Goal: Information Seeking & Learning: Learn about a topic

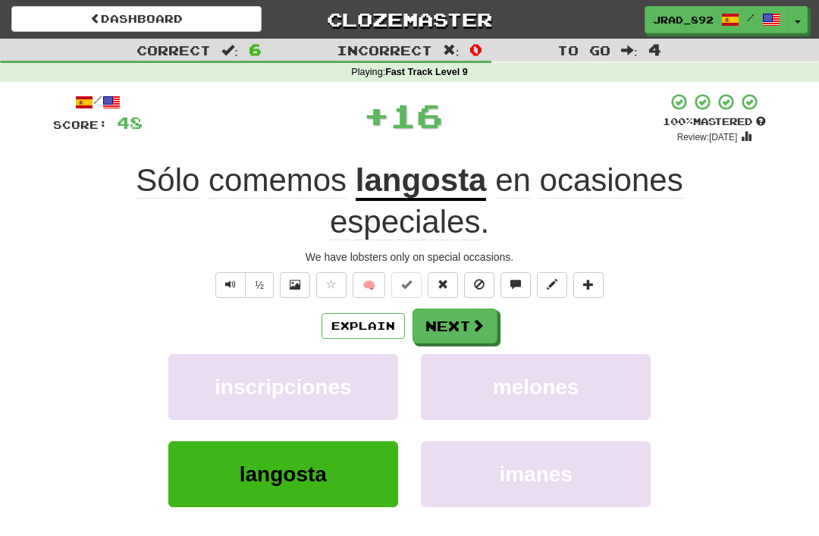
click at [473, 325] on span at bounding box center [478, 326] width 14 height 14
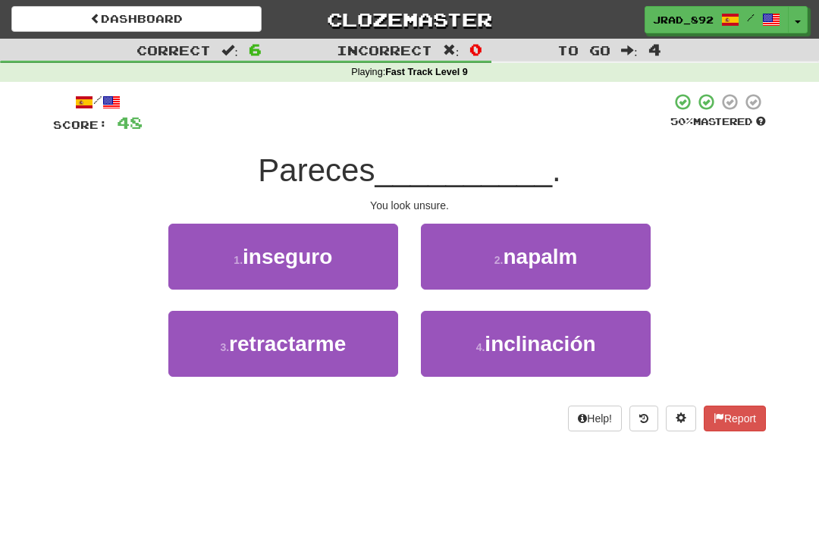
click at [332, 250] on span "inseguro" at bounding box center [288, 257] width 90 height 24
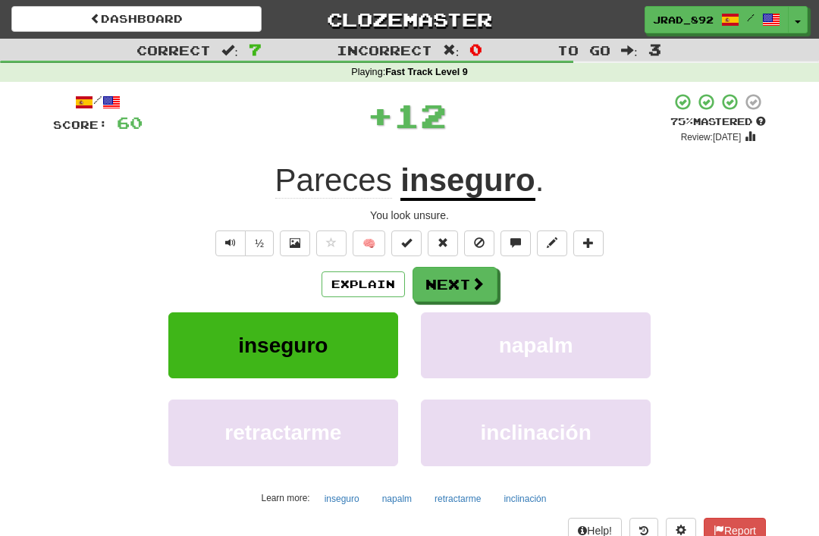
click at [461, 276] on button "Next" at bounding box center [455, 284] width 85 height 35
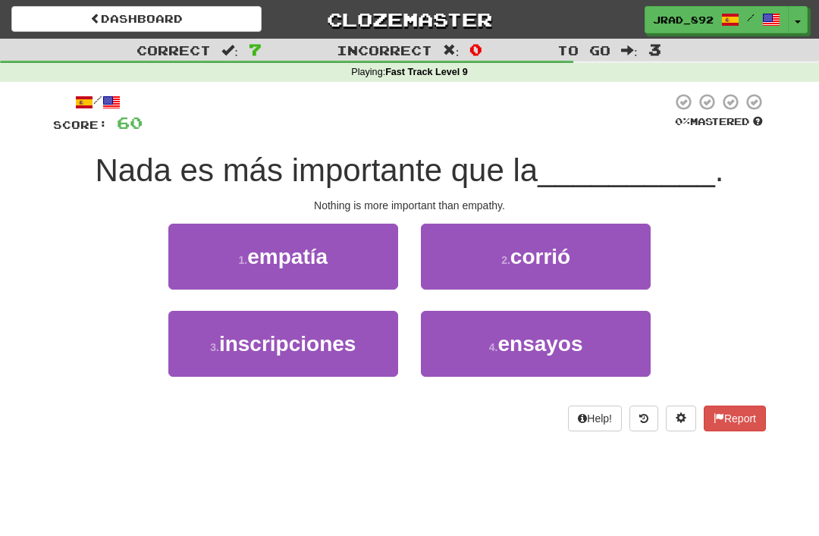
click at [321, 252] on span "empatía" at bounding box center [287, 257] width 80 height 24
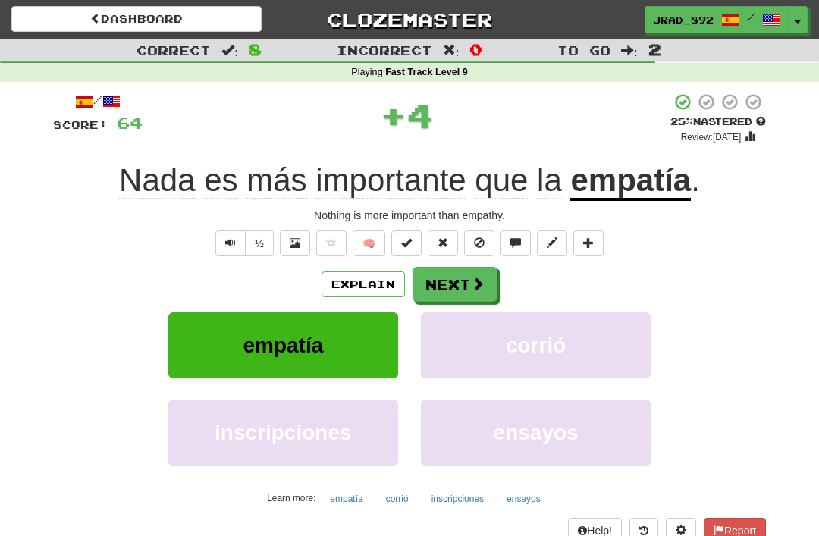
click at [461, 275] on button "Next" at bounding box center [455, 284] width 85 height 35
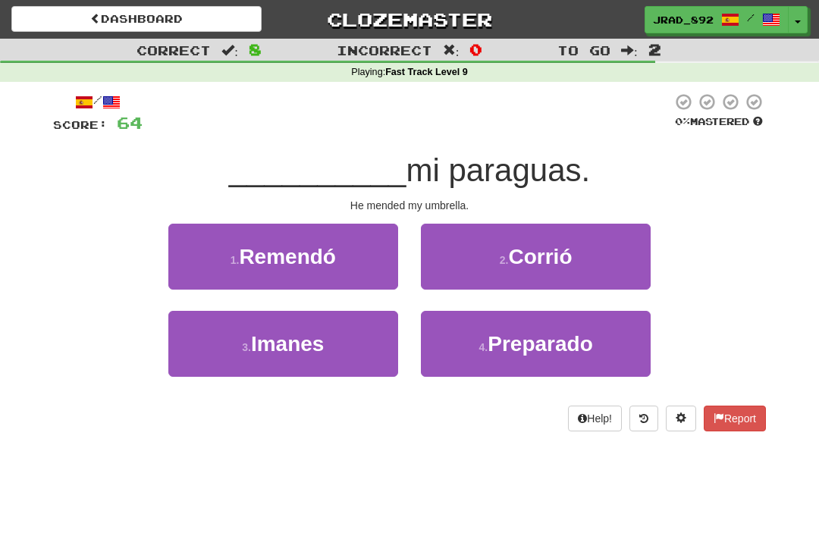
click at [316, 252] on span "Remendó" at bounding box center [287, 257] width 97 height 24
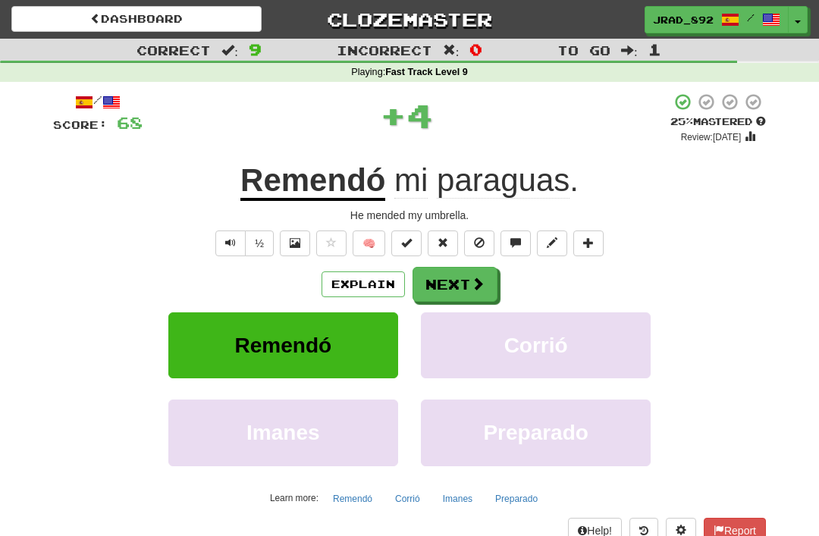
click at [466, 281] on button "Next" at bounding box center [455, 284] width 85 height 35
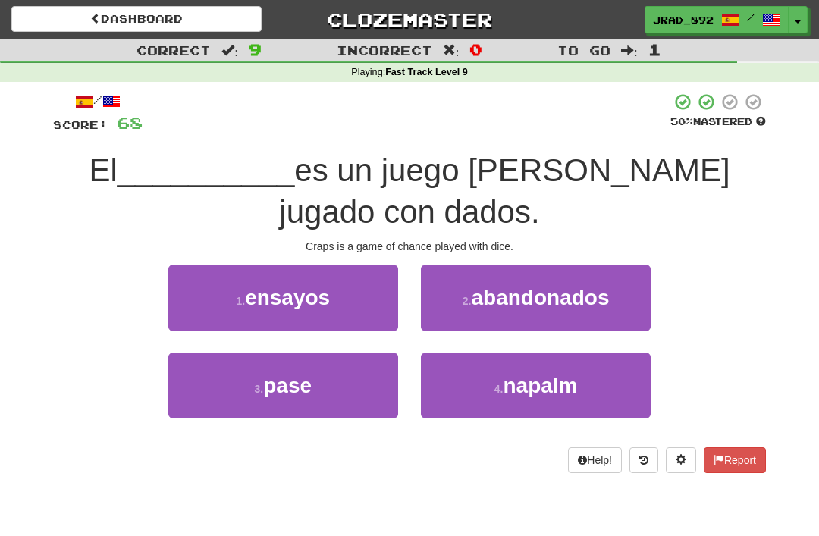
click at [297, 377] on span "pase" at bounding box center [287, 386] width 49 height 24
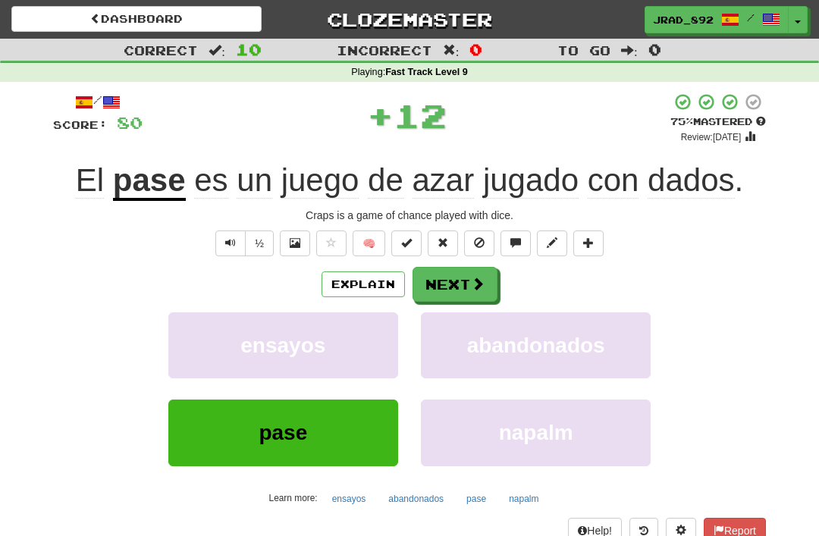
click at [451, 282] on button "Next" at bounding box center [455, 284] width 85 height 35
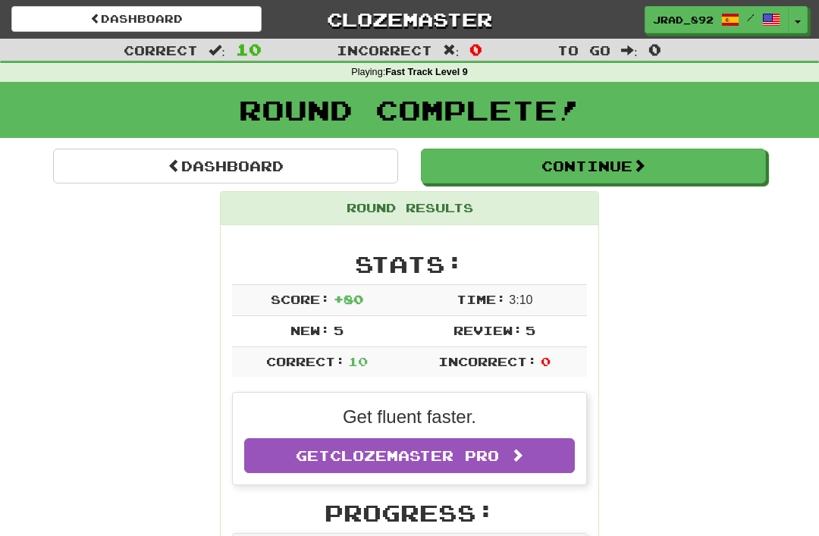
click at [528, 167] on button "Continue" at bounding box center [593, 166] width 345 height 35
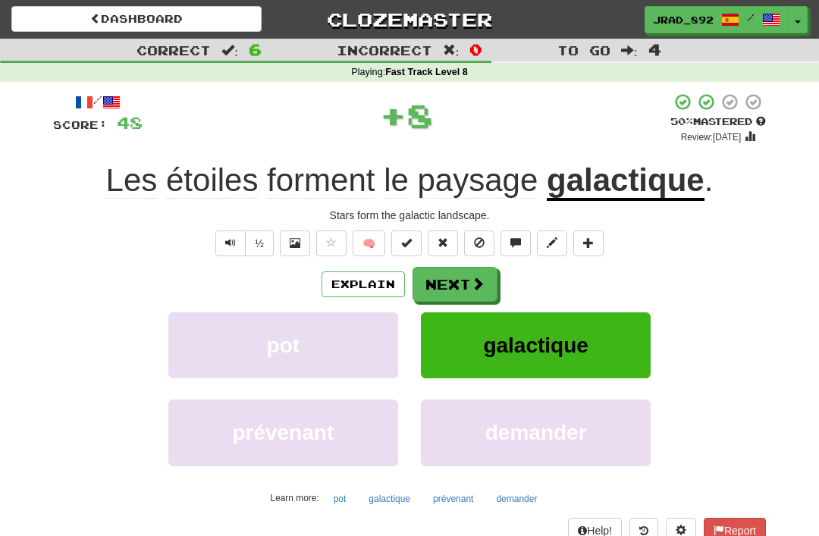
click at [460, 284] on button "Next" at bounding box center [455, 284] width 85 height 35
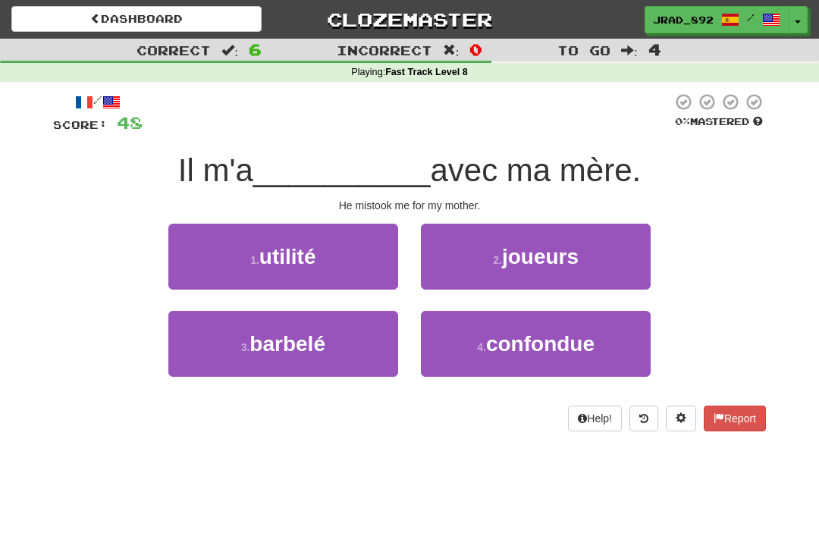
click at [531, 339] on span "confondue" at bounding box center [540, 344] width 109 height 24
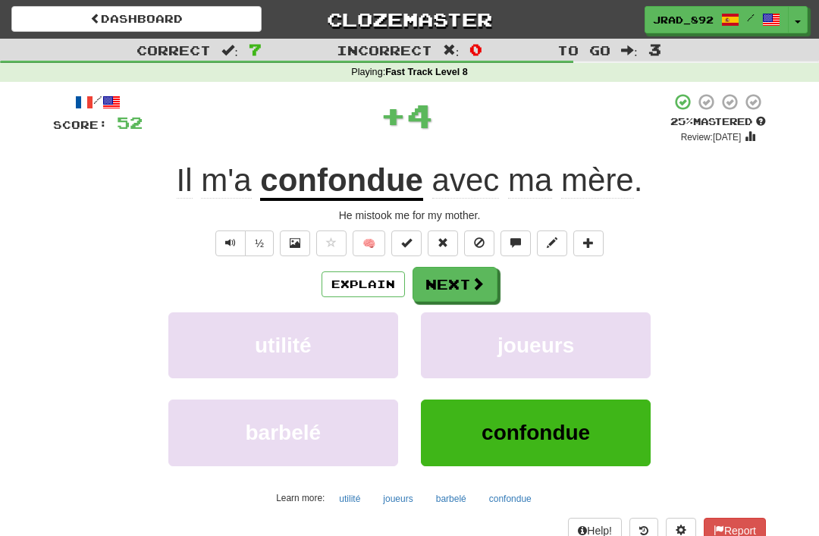
click at [456, 274] on button "Next" at bounding box center [455, 284] width 85 height 35
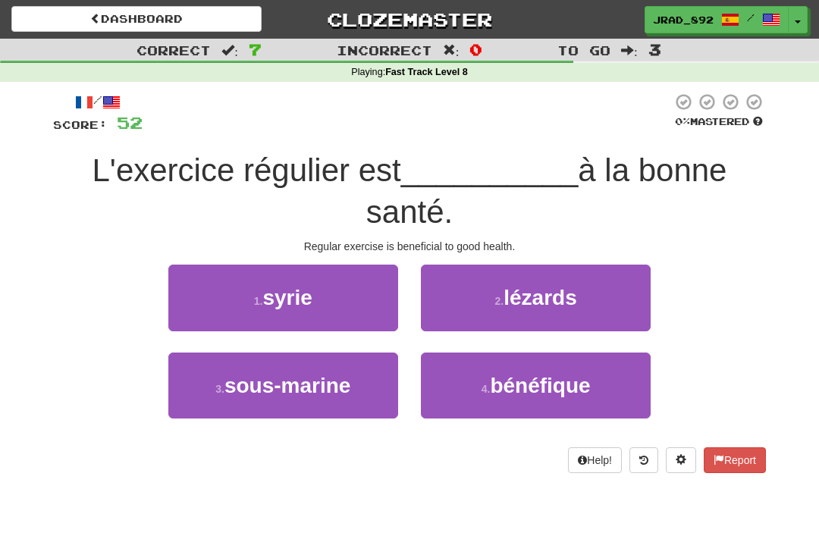
click at [547, 376] on span "bénéfique" at bounding box center [540, 386] width 100 height 24
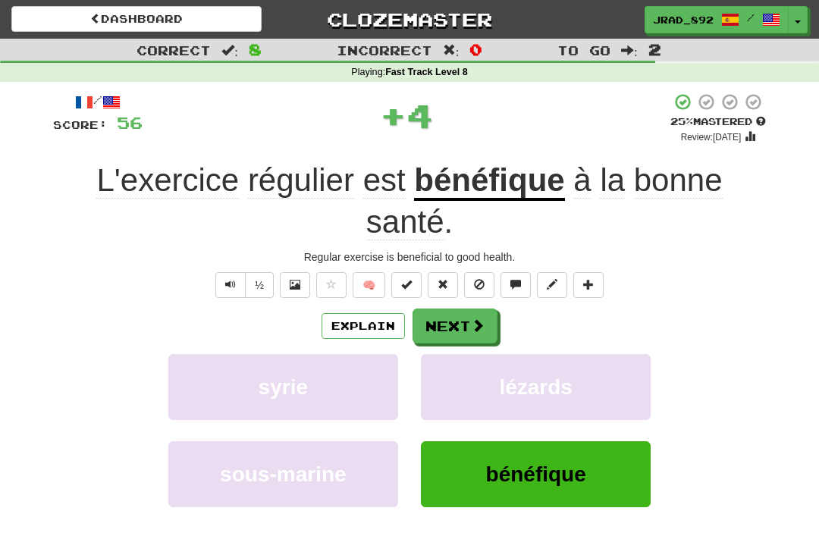
click at [475, 319] on span at bounding box center [478, 326] width 14 height 14
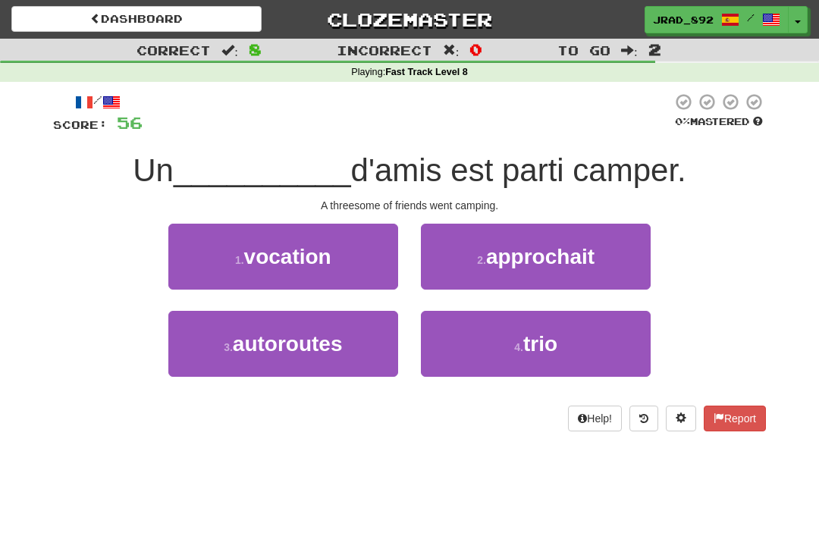
click at [542, 323] on button "4 . trio" at bounding box center [536, 344] width 230 height 66
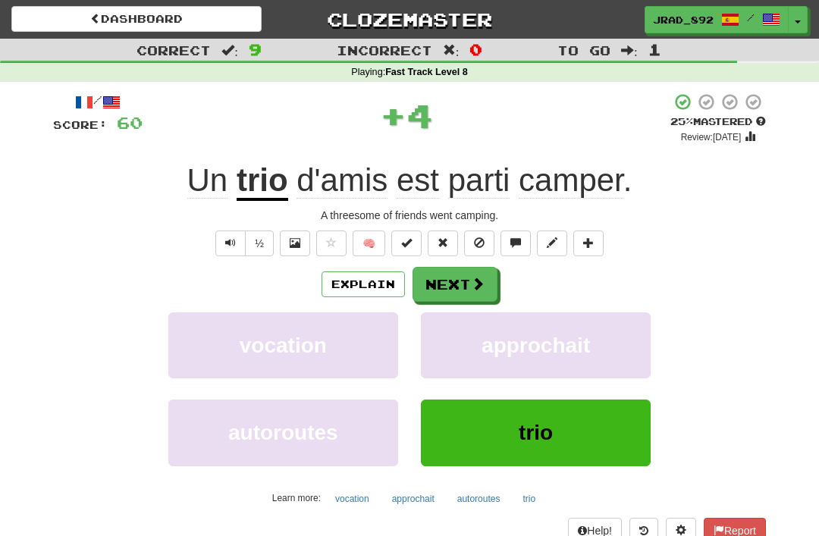
click at [461, 283] on button "Next" at bounding box center [455, 284] width 85 height 35
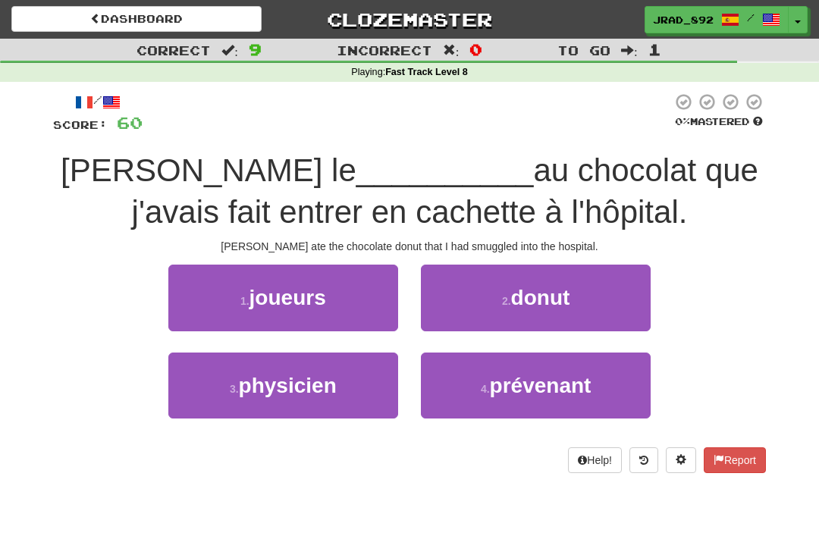
click at [554, 294] on span "donut" at bounding box center [540, 298] width 59 height 24
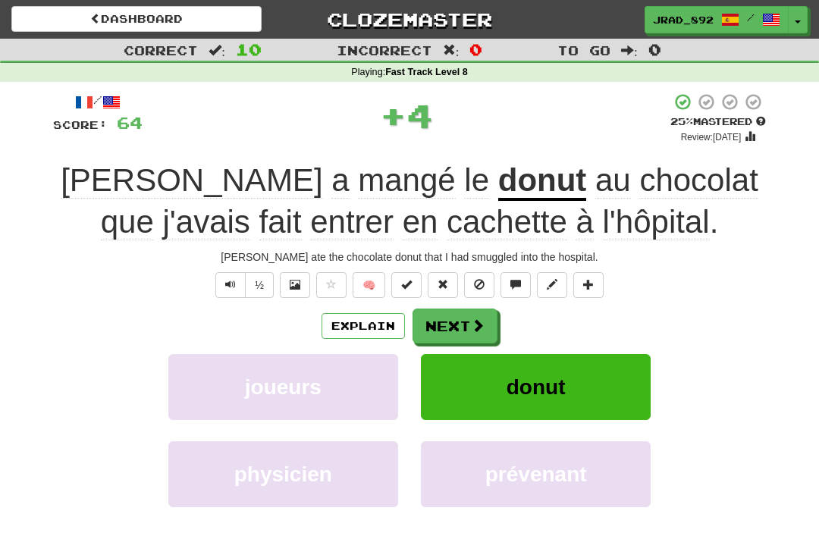
click at [456, 320] on button "Next" at bounding box center [455, 326] width 85 height 35
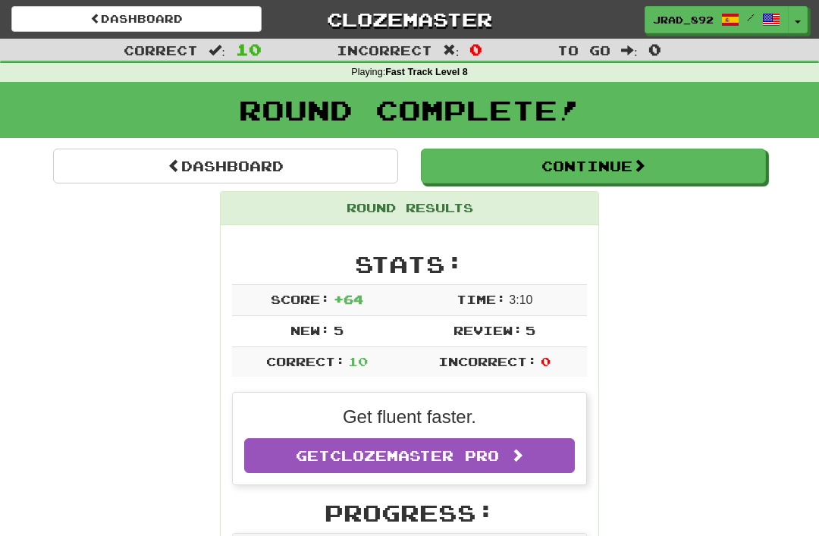
click at [538, 158] on button "Continue" at bounding box center [593, 166] width 345 height 35
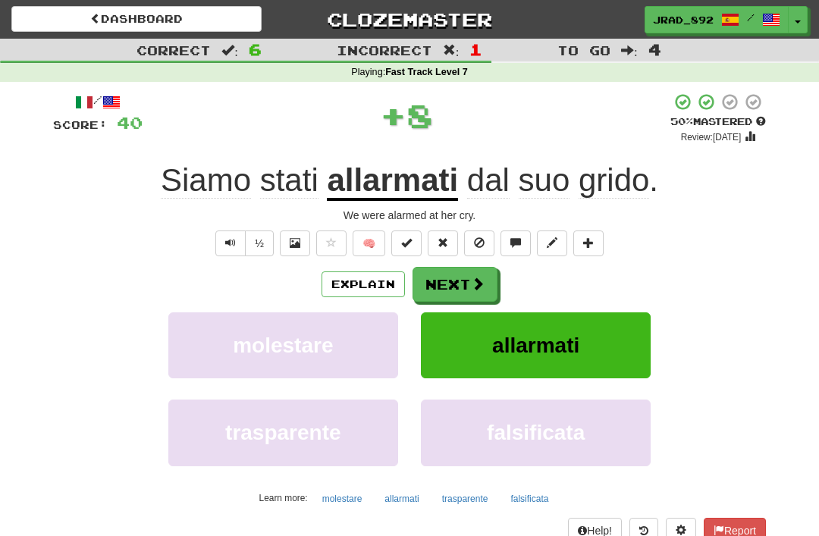
scroll to position [24, 0]
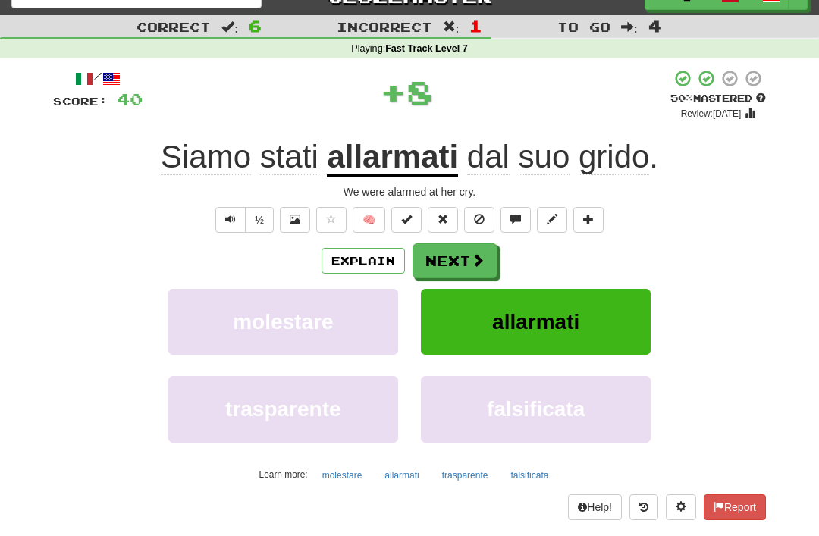
click at [461, 255] on button "Next" at bounding box center [455, 261] width 85 height 35
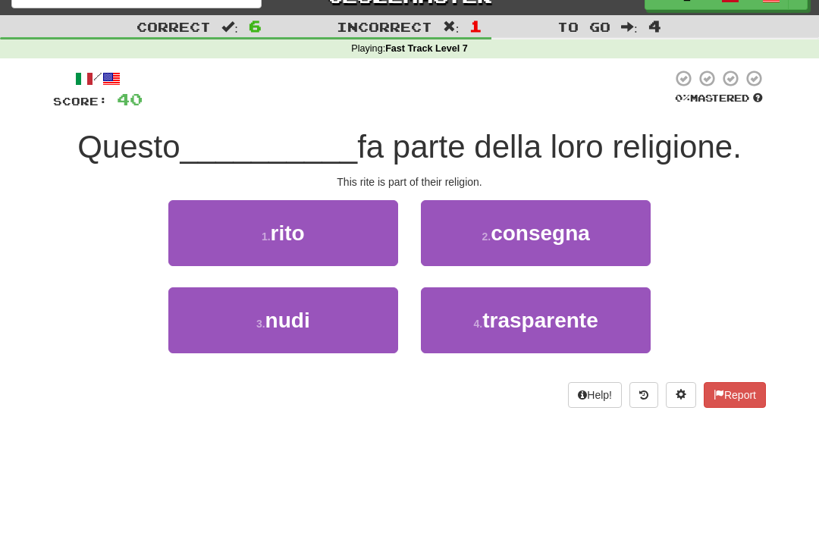
click at [313, 231] on button "1 . [PERSON_NAME]" at bounding box center [283, 233] width 230 height 66
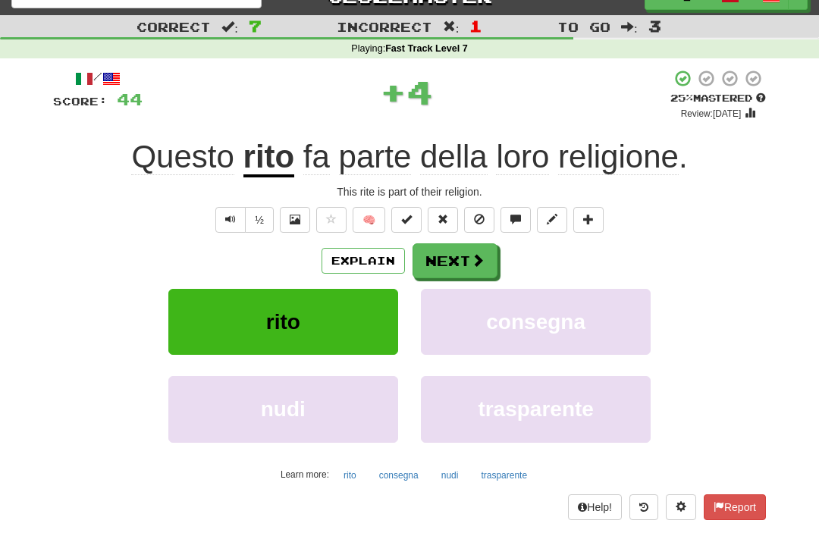
click at [455, 261] on button "Next" at bounding box center [455, 261] width 85 height 35
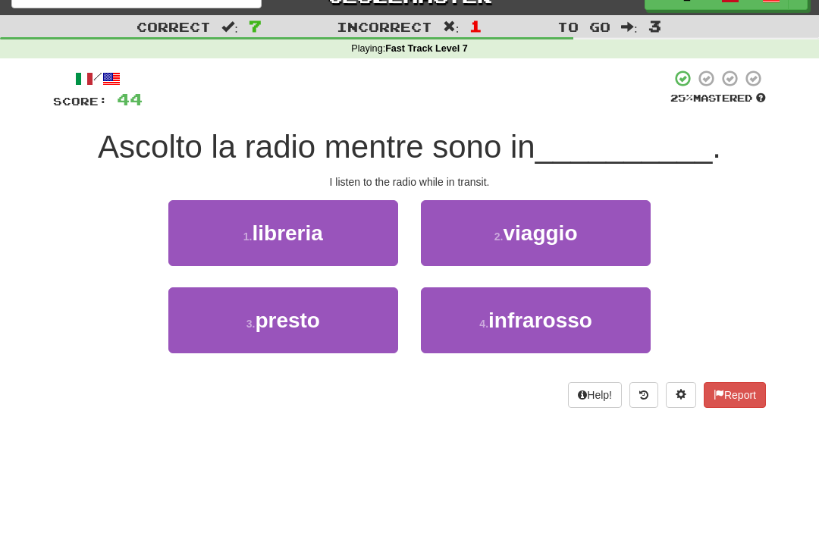
click at [549, 237] on span "viaggio" at bounding box center [540, 234] width 74 height 24
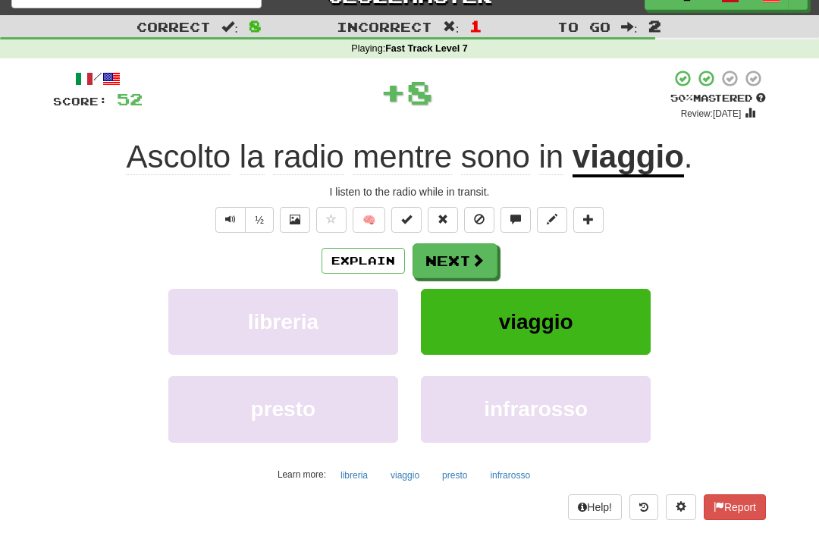
click at [466, 256] on button "Next" at bounding box center [455, 261] width 85 height 35
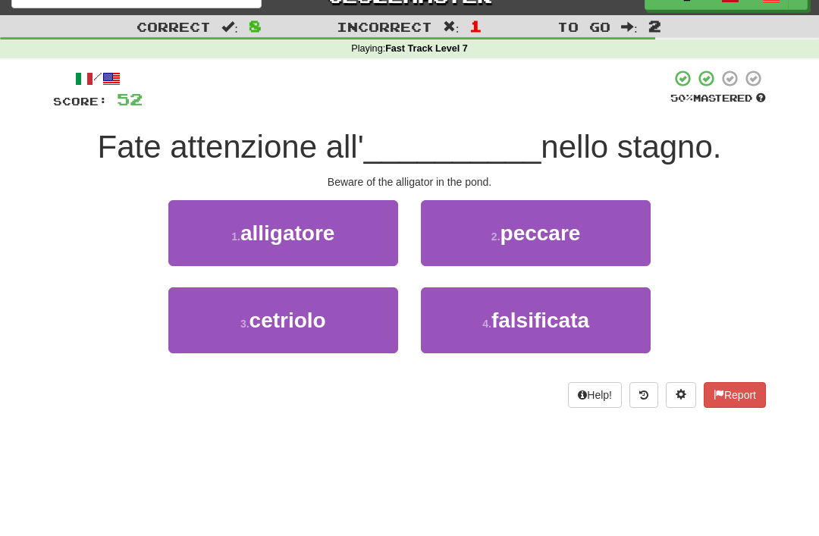
click at [313, 231] on span "alligatore" at bounding box center [288, 234] width 94 height 24
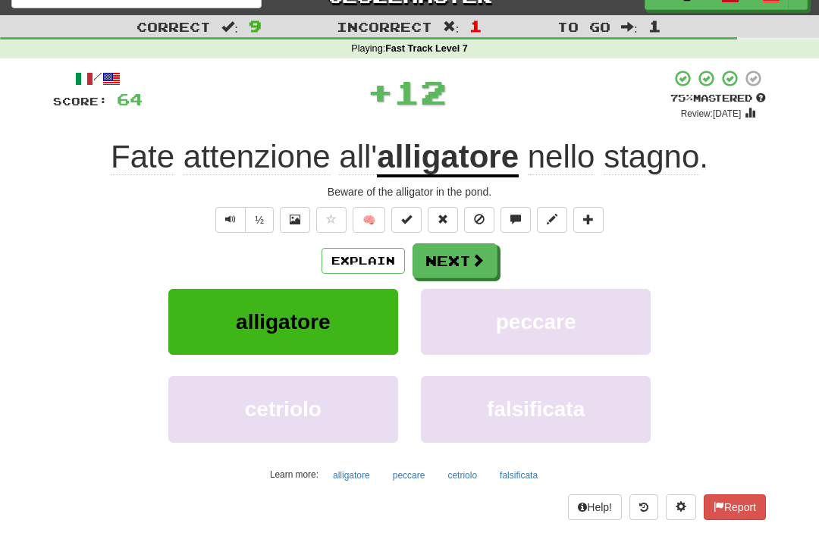
click at [461, 261] on button "Next" at bounding box center [455, 261] width 85 height 35
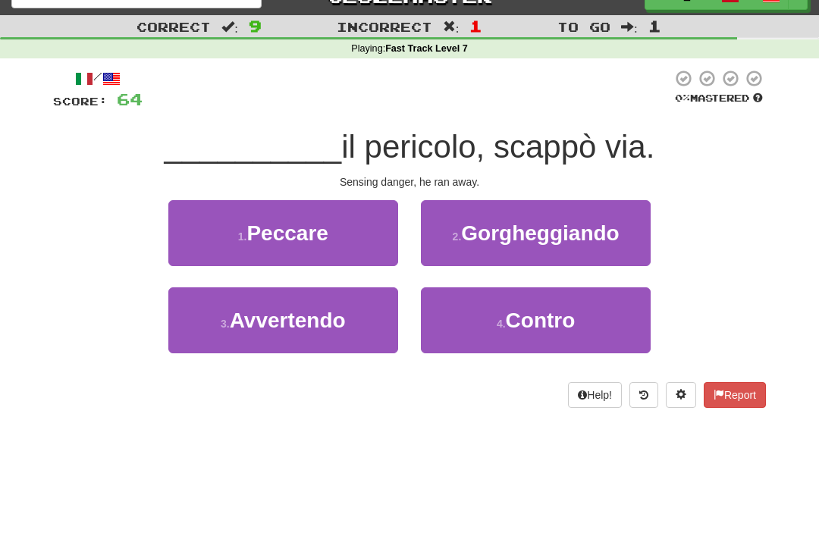
click at [326, 313] on span "Avvertendo" at bounding box center [288, 321] width 116 height 24
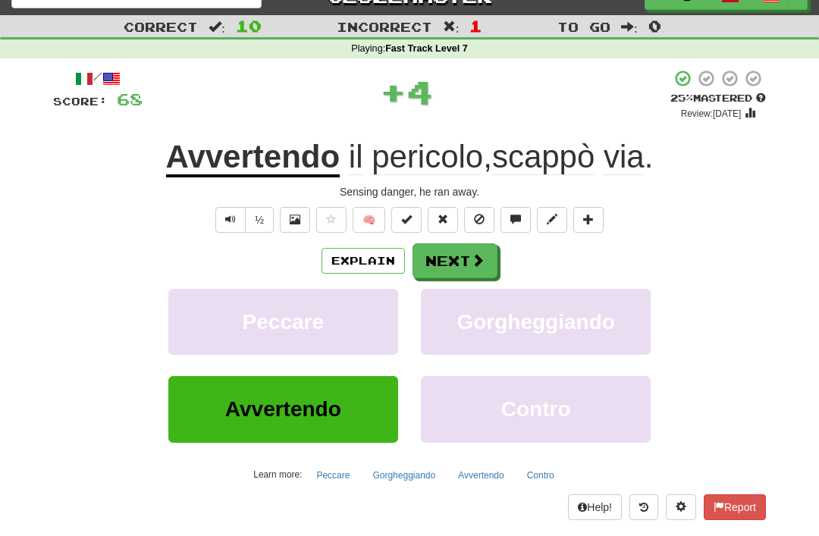
click at [481, 248] on button "Next" at bounding box center [455, 261] width 85 height 35
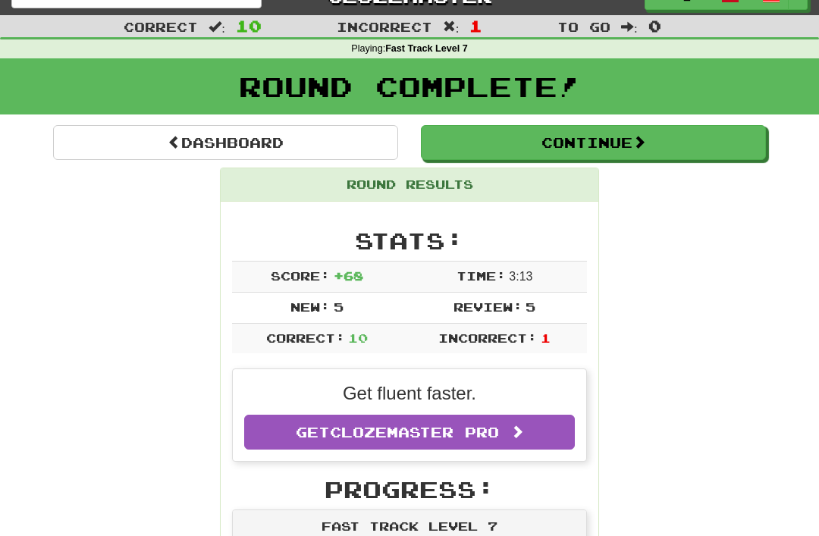
click at [559, 143] on button "Continue" at bounding box center [593, 142] width 345 height 35
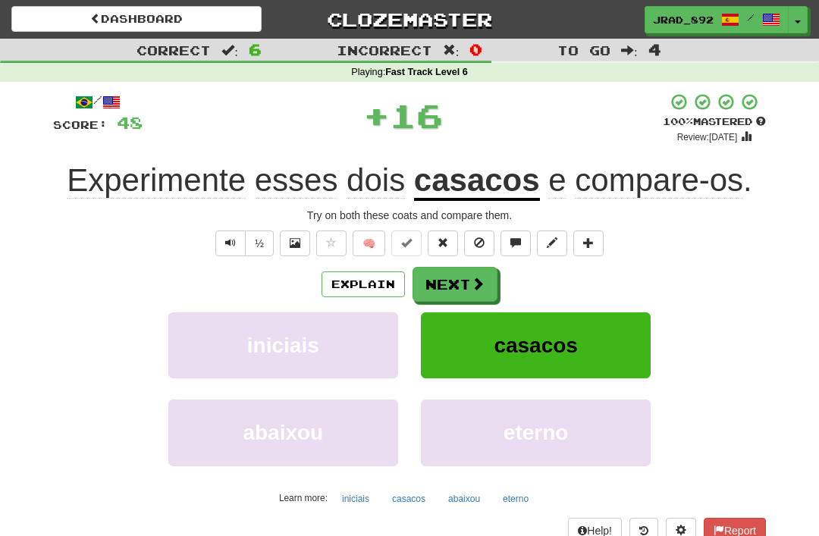
scroll to position [24, 0]
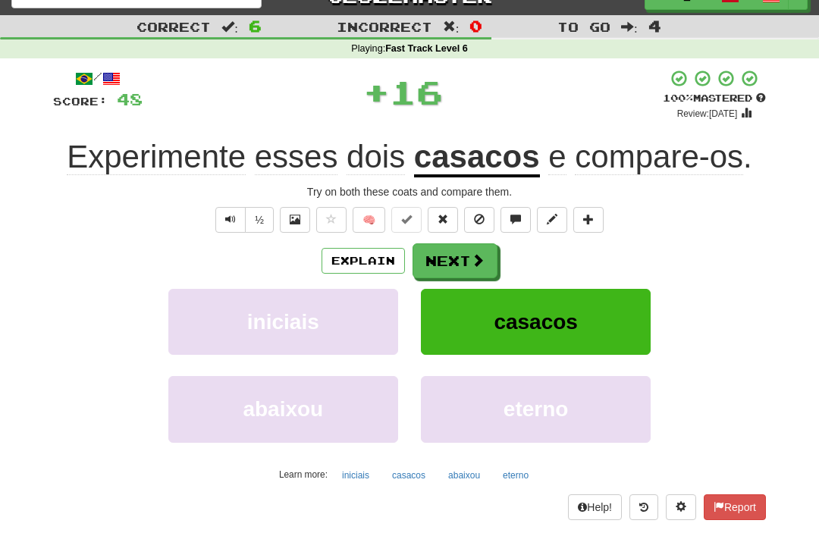
click at [461, 257] on button "Next" at bounding box center [455, 261] width 85 height 35
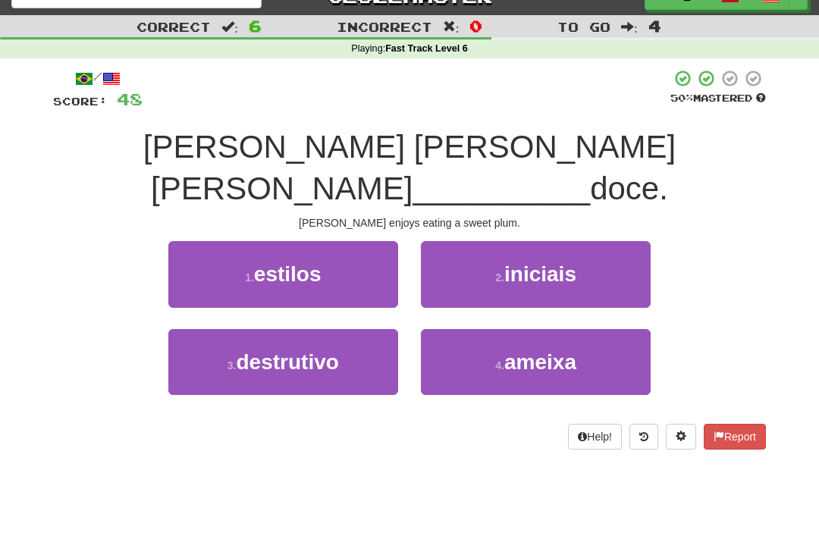
click at [530, 351] on span "ameixa" at bounding box center [541, 363] width 72 height 24
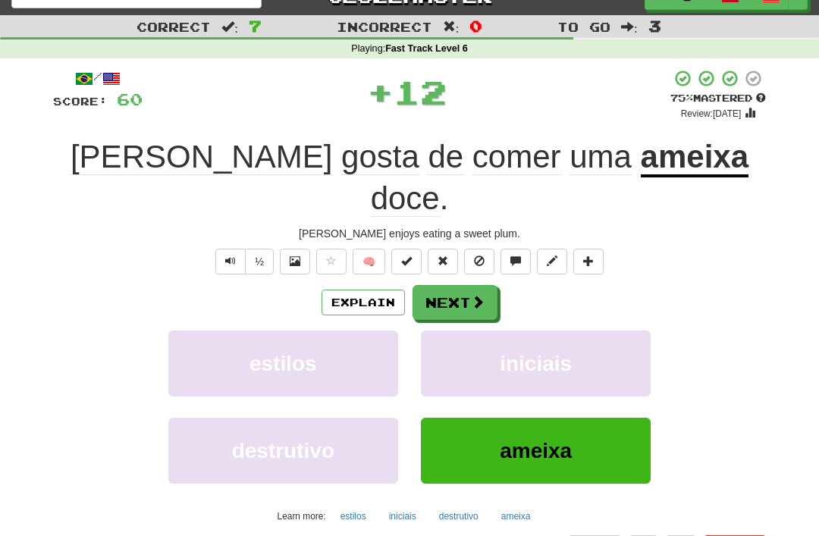
click at [462, 285] on button "Next" at bounding box center [455, 302] width 85 height 35
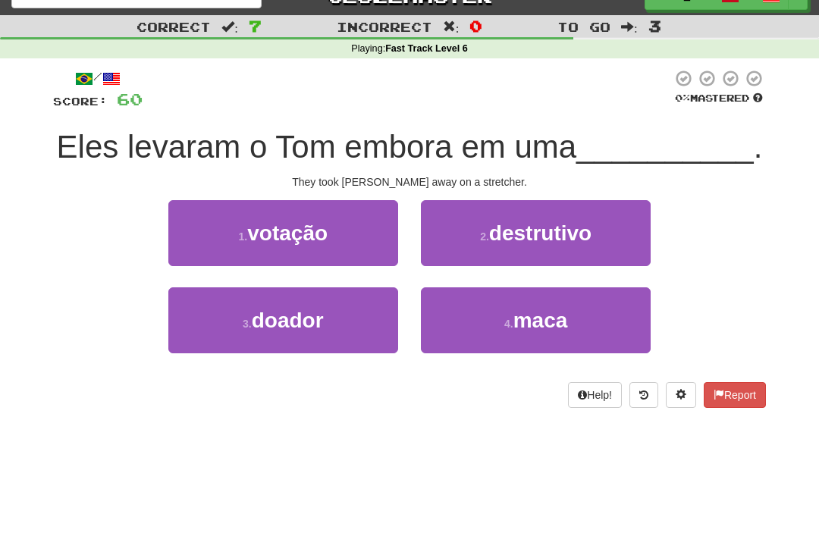
click at [549, 313] on span "maca" at bounding box center [541, 321] width 55 height 24
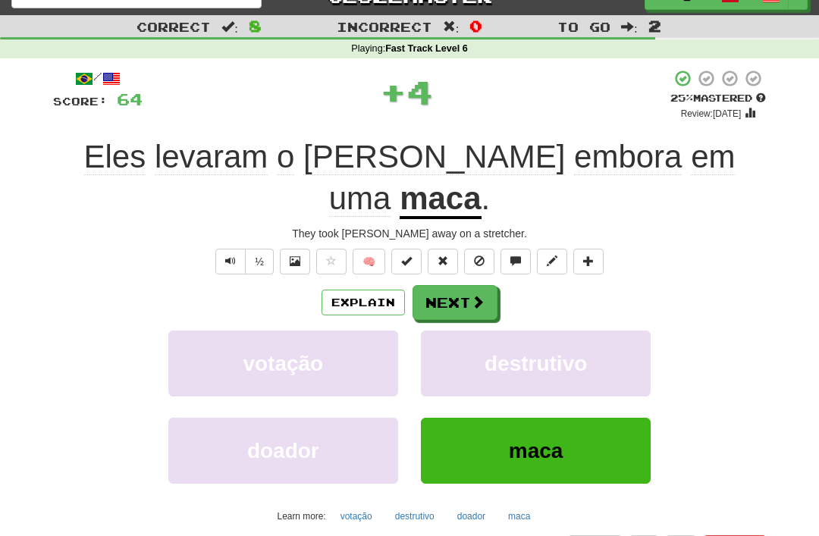
click at [466, 285] on button "Next" at bounding box center [455, 302] width 85 height 35
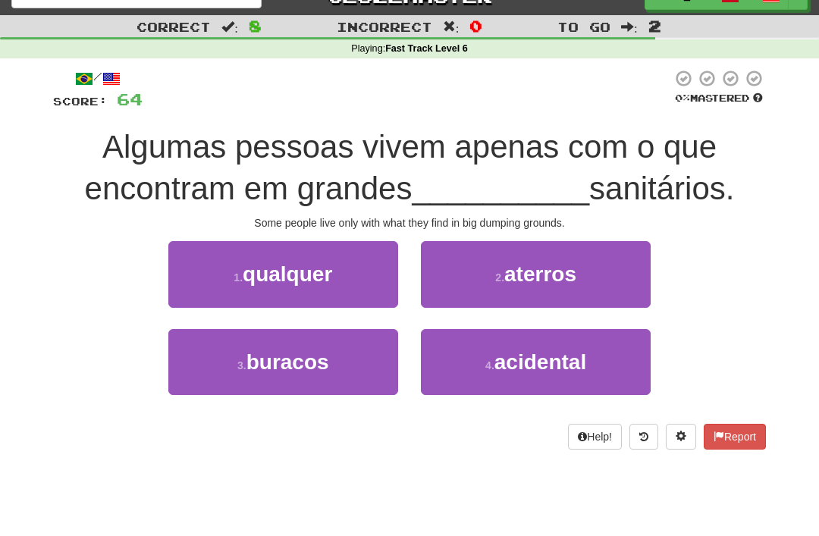
click at [300, 354] on span "buracos" at bounding box center [288, 363] width 83 height 24
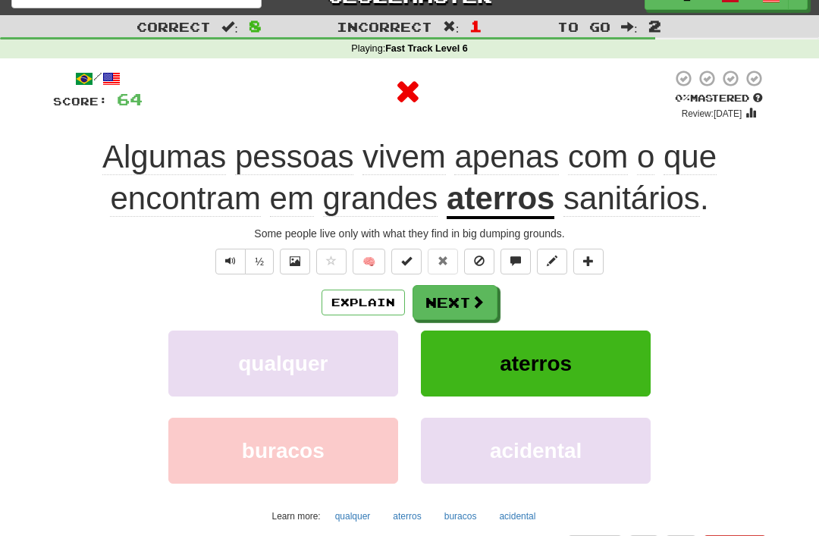
click at [468, 297] on button "Next" at bounding box center [455, 302] width 85 height 35
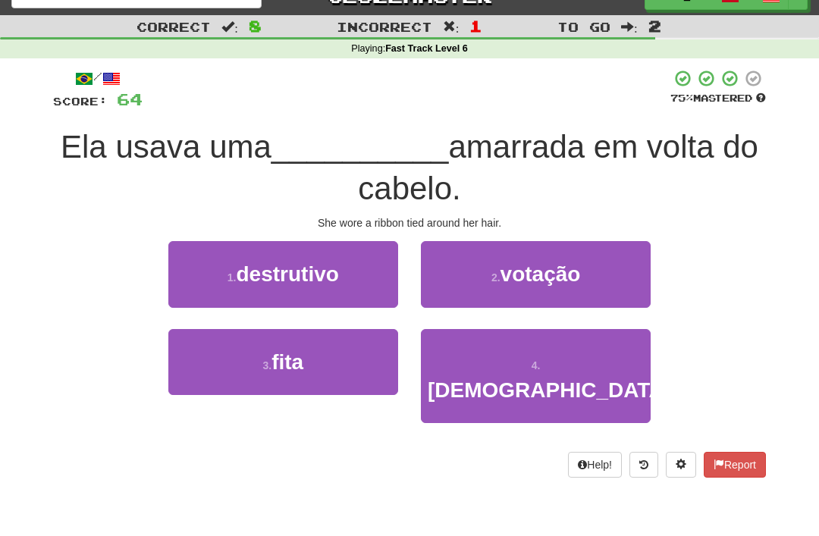
click at [315, 356] on button "3 . fita" at bounding box center [283, 362] width 230 height 66
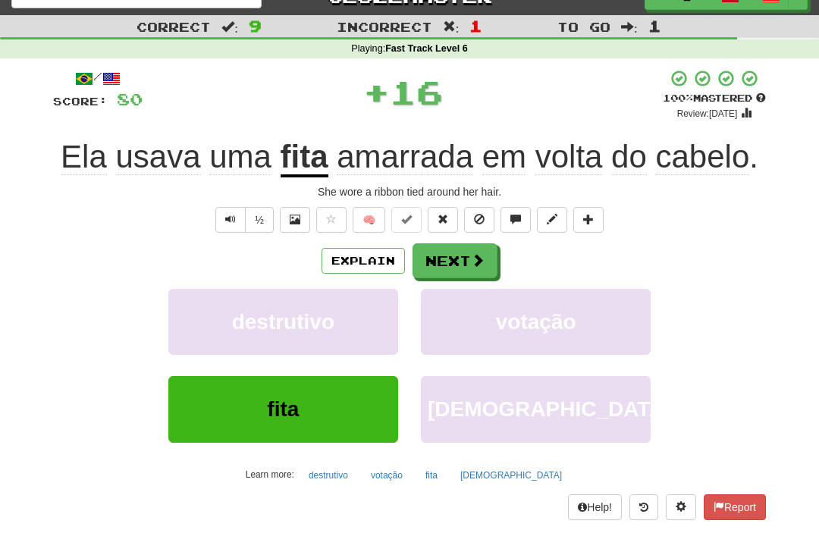
click at [466, 256] on button "Next" at bounding box center [455, 261] width 85 height 35
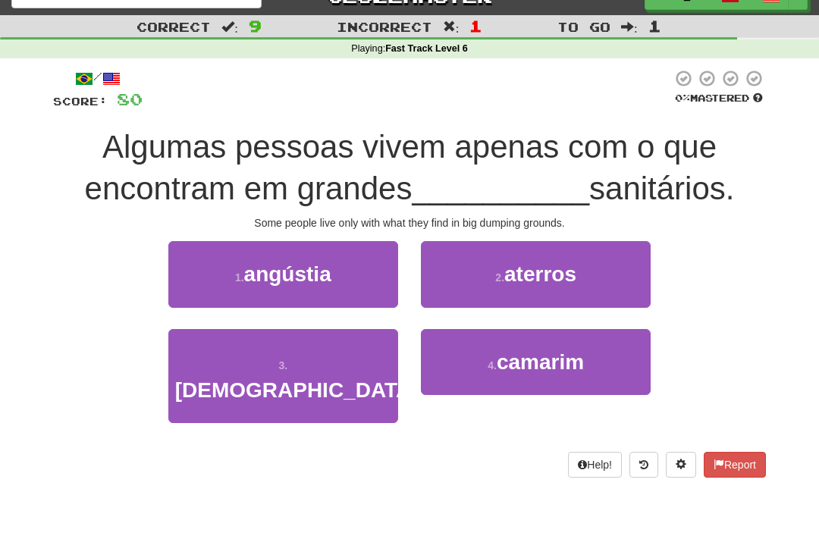
click at [571, 281] on span "aterros" at bounding box center [541, 275] width 72 height 24
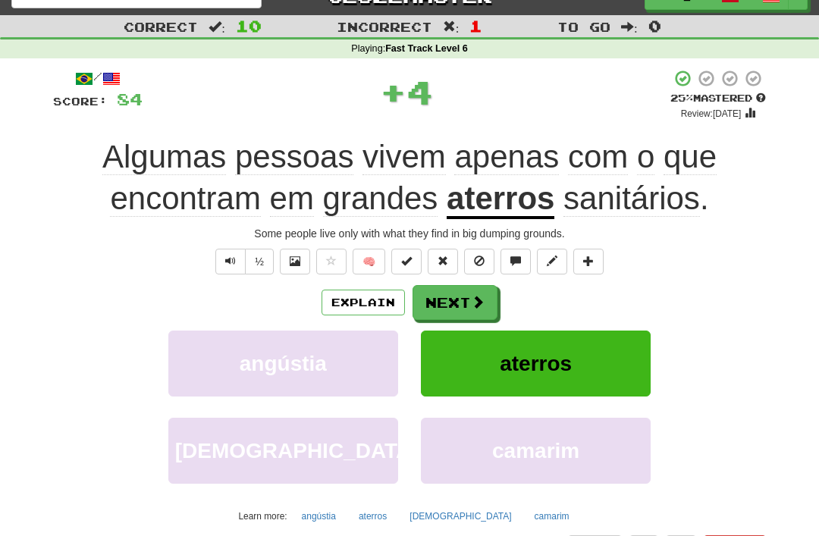
click at [469, 297] on button "Next" at bounding box center [455, 302] width 85 height 35
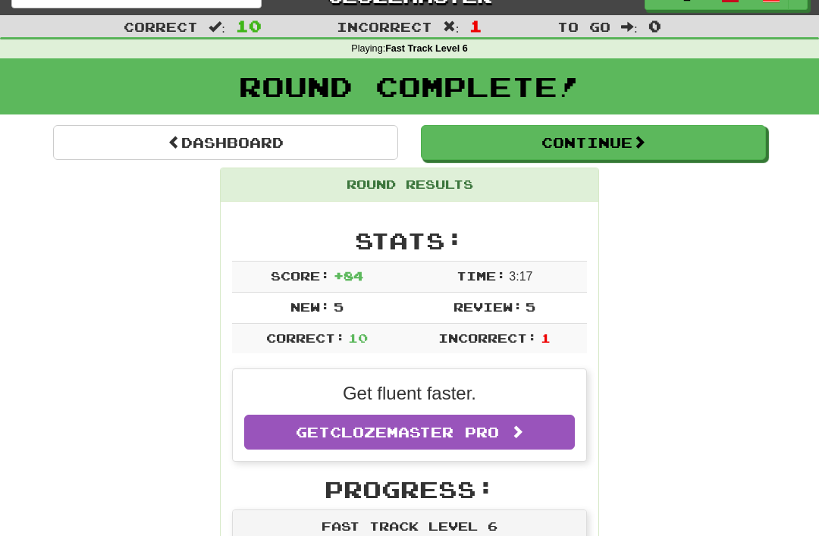
click at [546, 142] on button "Continue" at bounding box center [593, 142] width 345 height 35
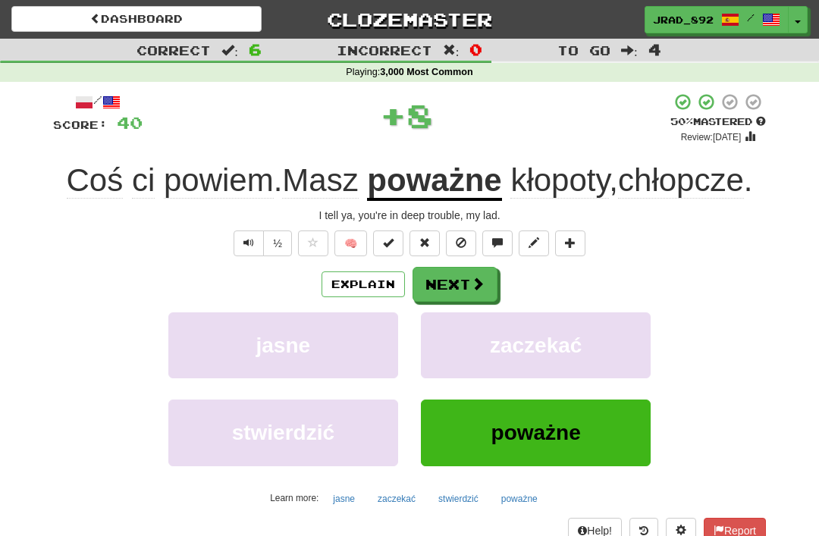
scroll to position [24, 0]
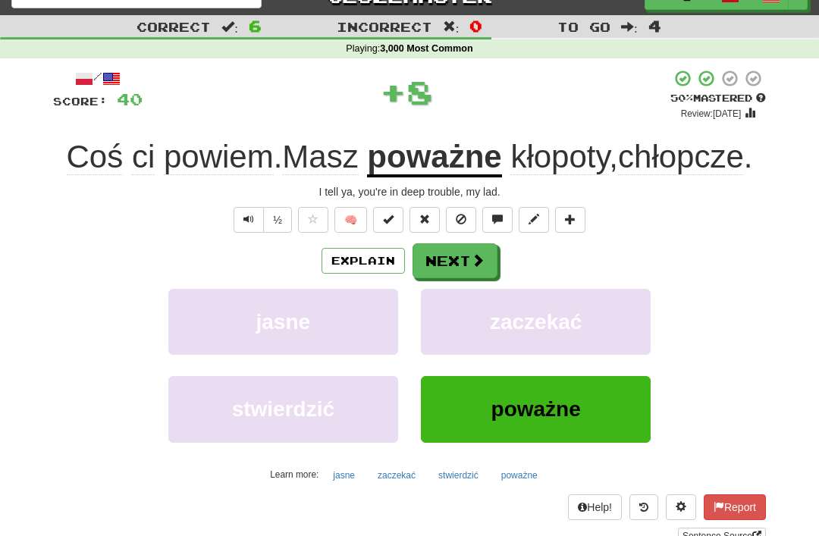
click at [448, 278] on button "Next" at bounding box center [455, 261] width 85 height 35
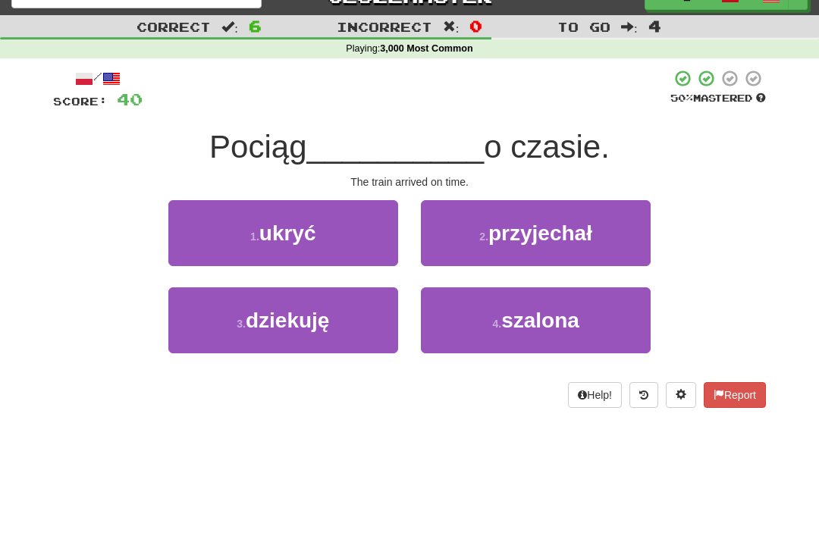
click at [562, 225] on span "przyjechał" at bounding box center [541, 234] width 104 height 24
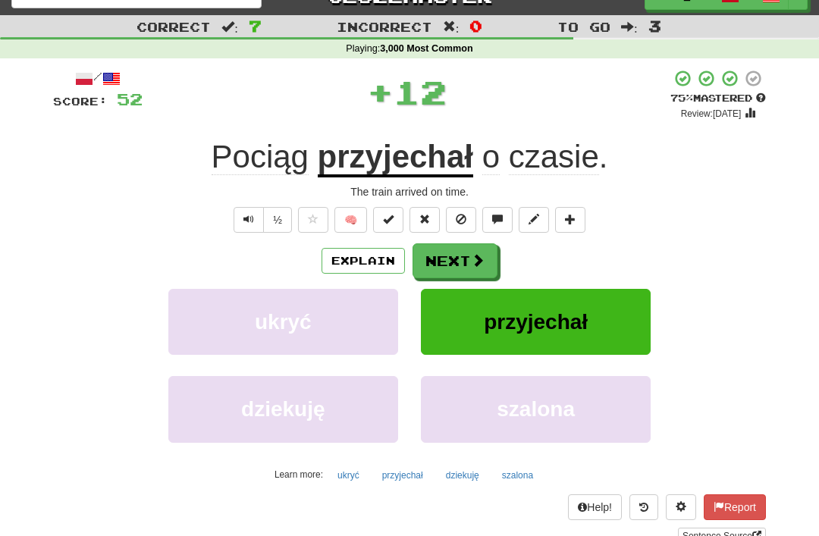
click at [464, 256] on button "Next" at bounding box center [455, 261] width 85 height 35
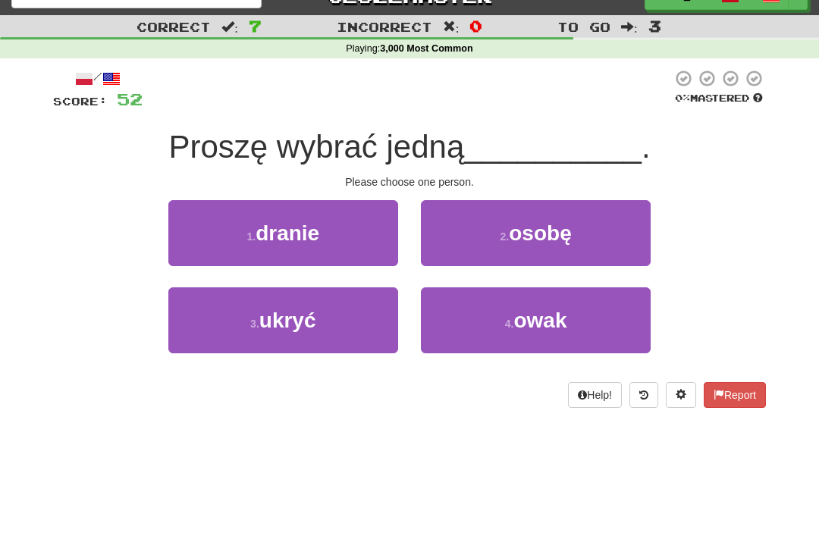
click at [570, 231] on span "osobę" at bounding box center [540, 234] width 62 height 24
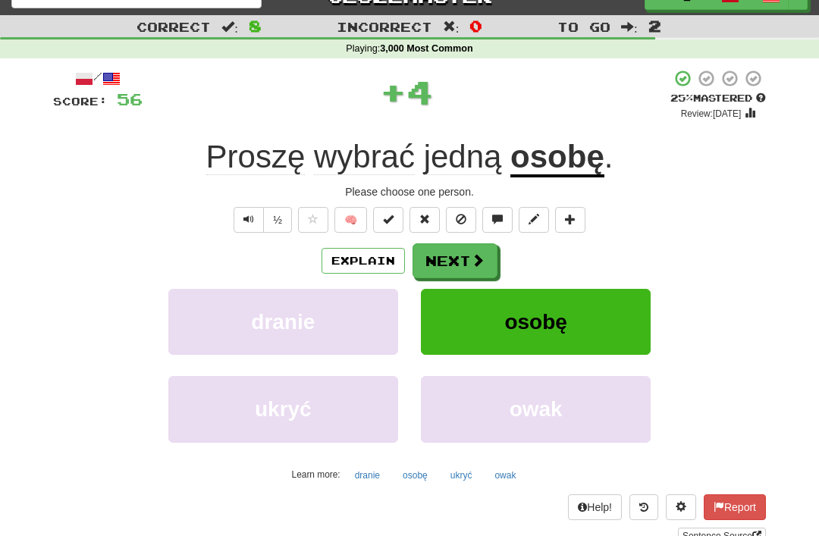
click at [456, 256] on button "Next" at bounding box center [455, 261] width 85 height 35
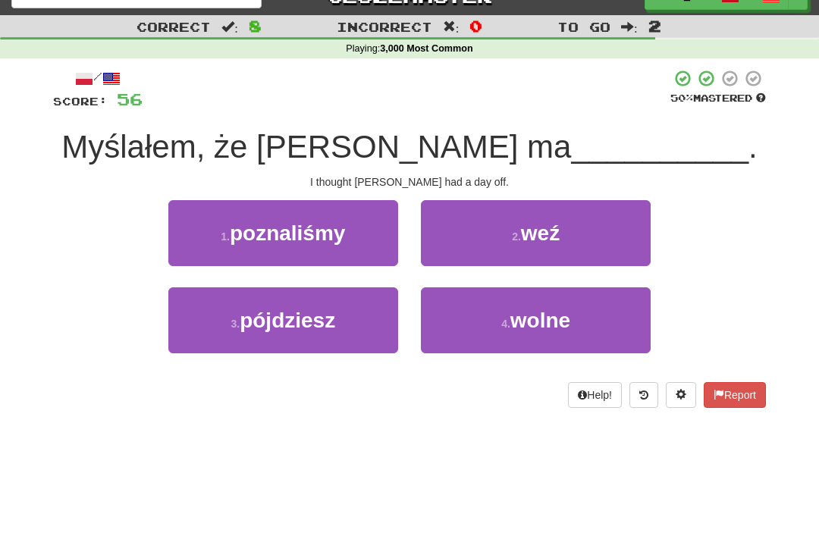
click at [524, 320] on span "wolne" at bounding box center [541, 321] width 60 height 24
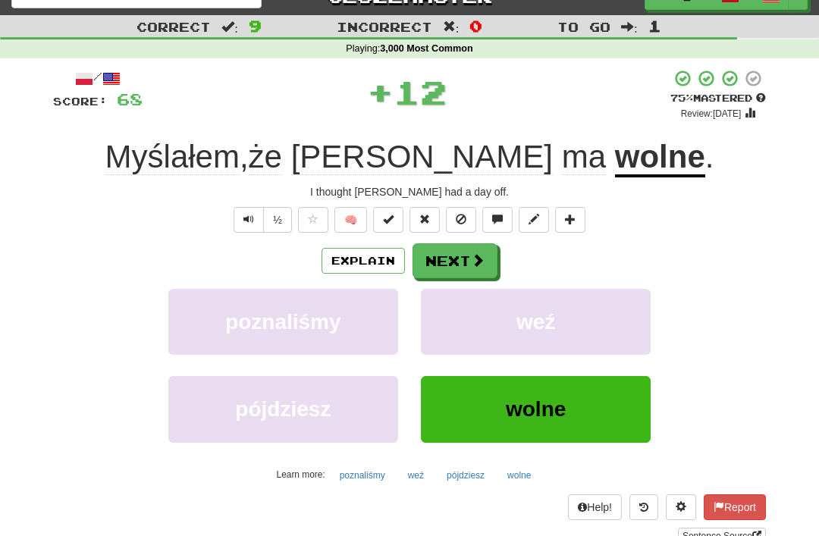
click at [477, 253] on span at bounding box center [478, 260] width 14 height 14
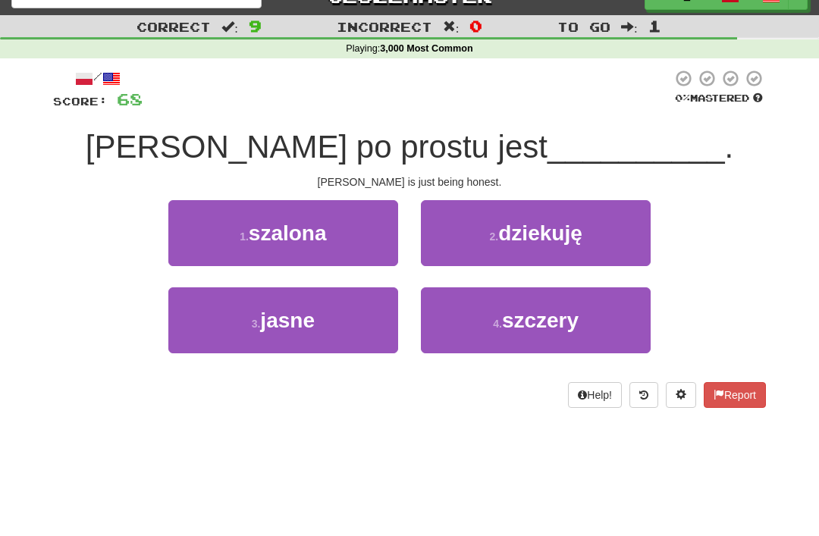
click at [322, 324] on button "3 . jasne" at bounding box center [283, 321] width 230 height 66
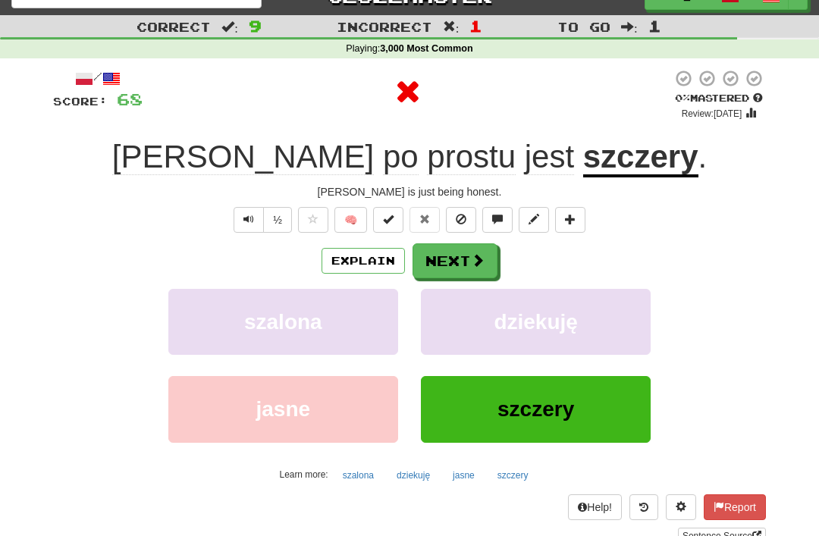
click at [468, 257] on button "Next" at bounding box center [455, 261] width 85 height 35
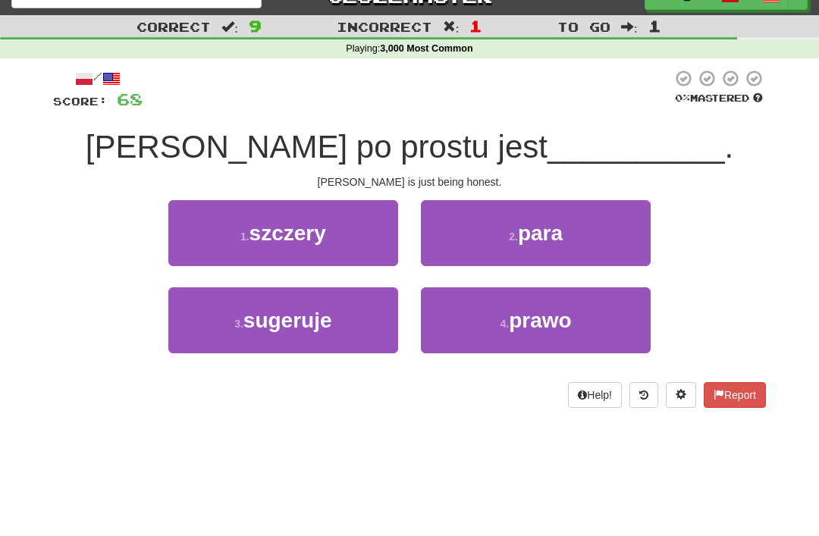
click at [324, 236] on span "szczery" at bounding box center [288, 234] width 77 height 24
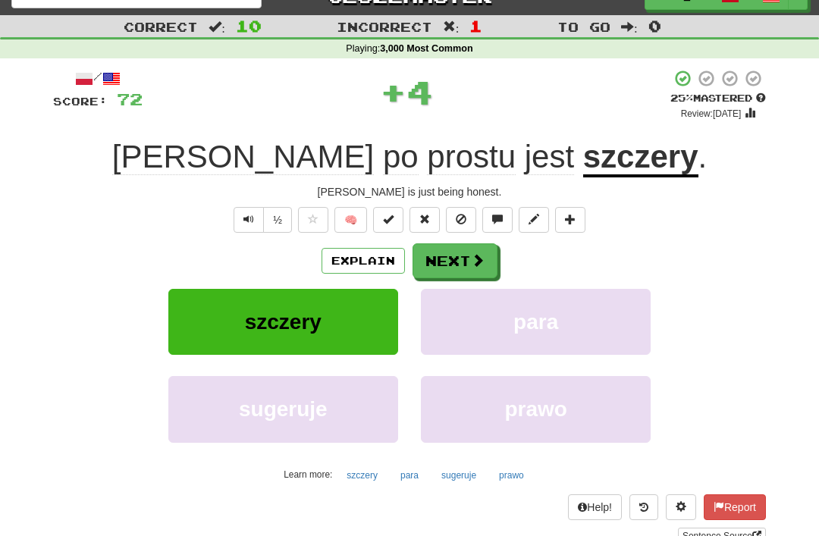
click at [471, 254] on span at bounding box center [478, 260] width 14 height 14
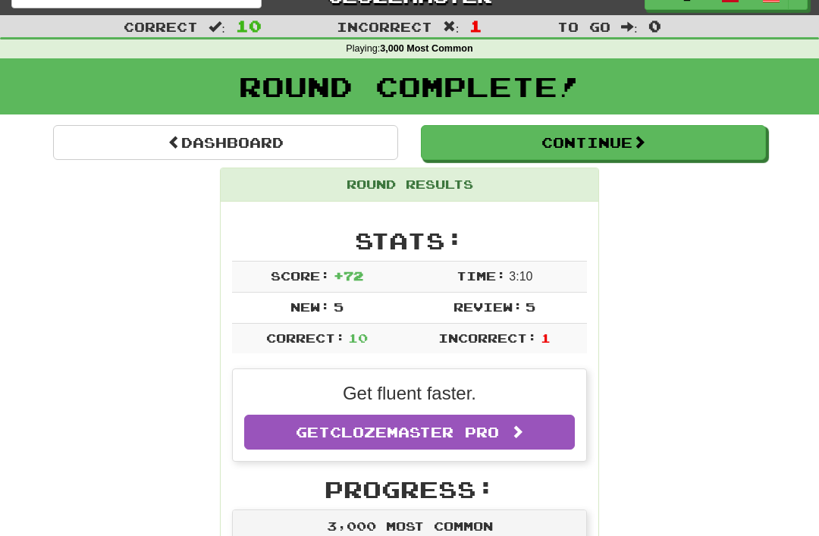
click at [568, 134] on button "Continue" at bounding box center [593, 142] width 345 height 35
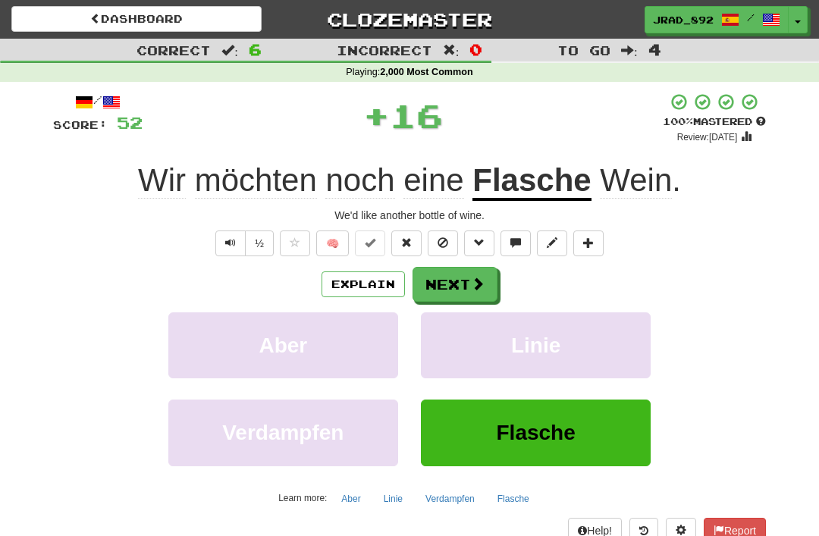
scroll to position [24, 0]
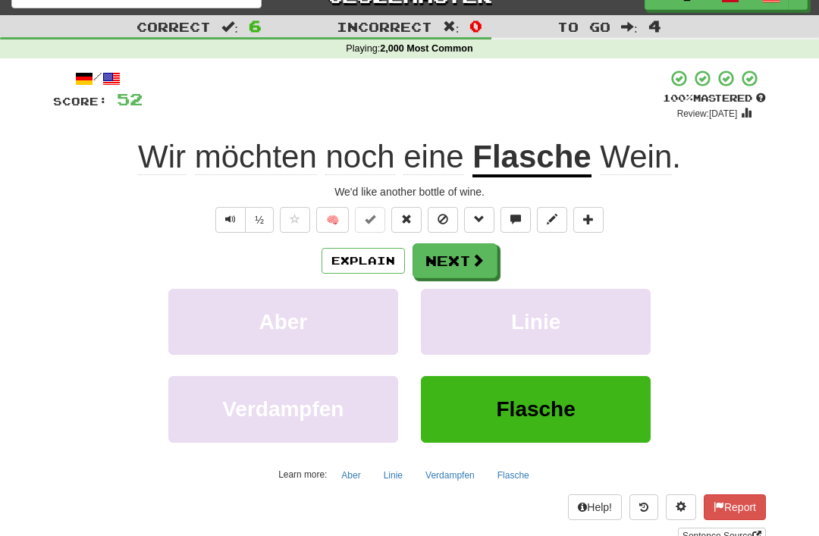
click at [470, 244] on button "Next" at bounding box center [455, 261] width 85 height 35
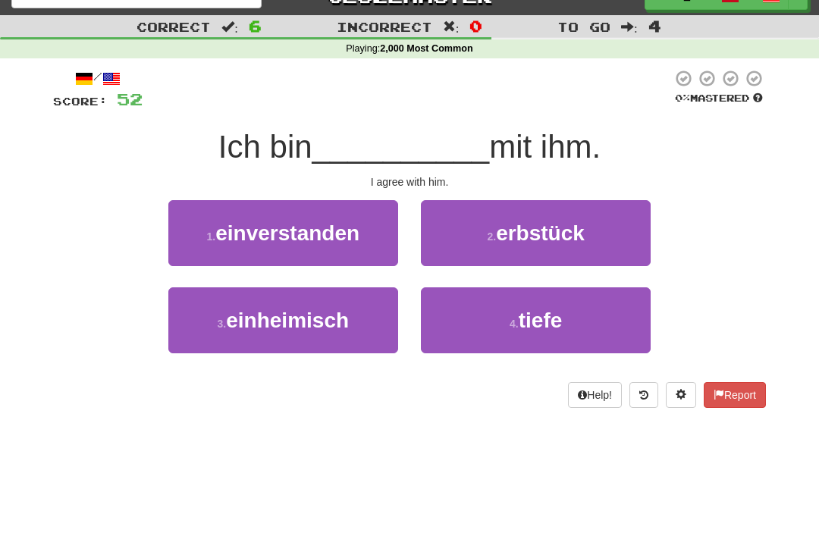
click at [341, 231] on span "einverstanden" at bounding box center [287, 234] width 144 height 24
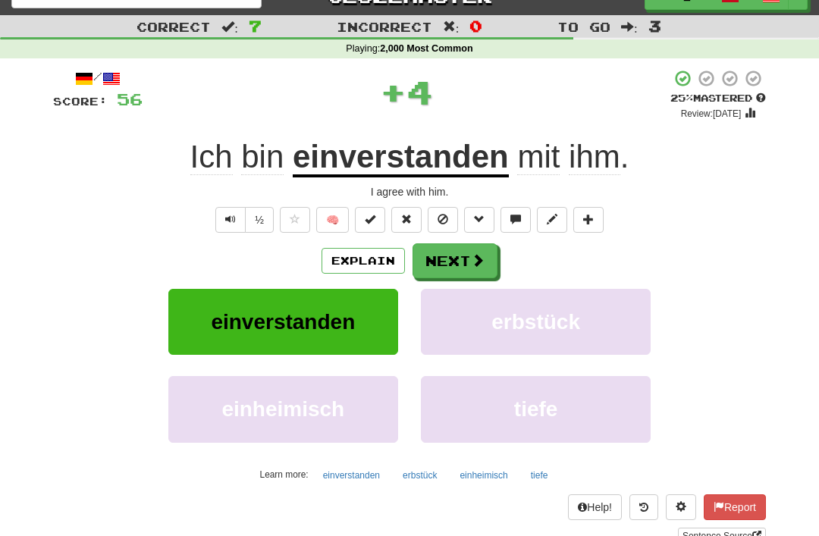
click at [474, 255] on span at bounding box center [478, 260] width 14 height 14
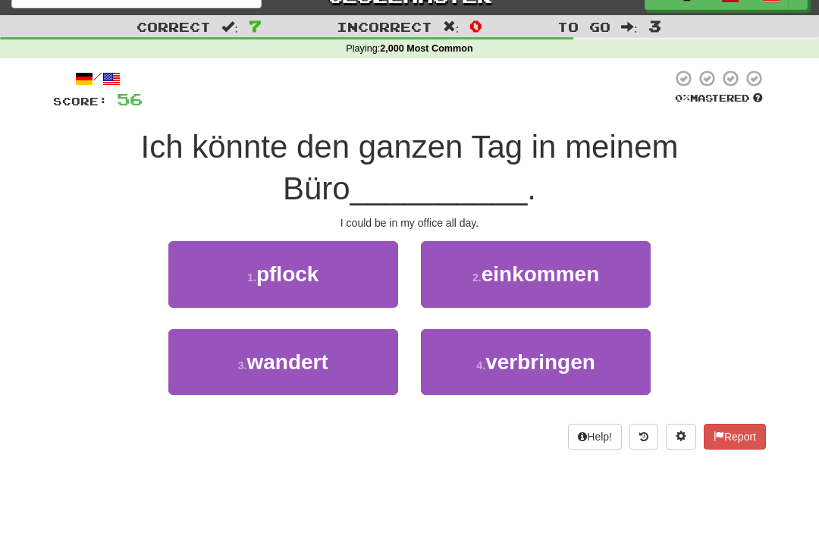
click at [533, 278] on span "einkommen" at bounding box center [541, 275] width 118 height 24
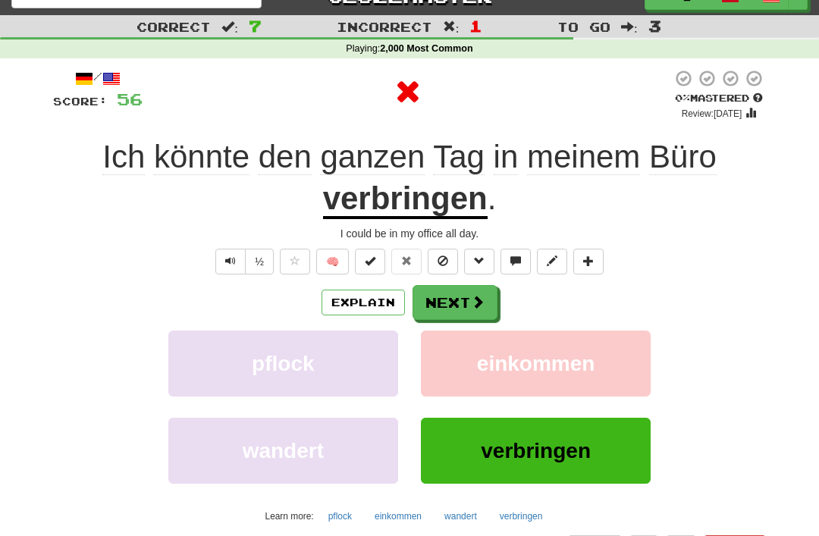
click at [464, 288] on button "Next" at bounding box center [455, 302] width 85 height 35
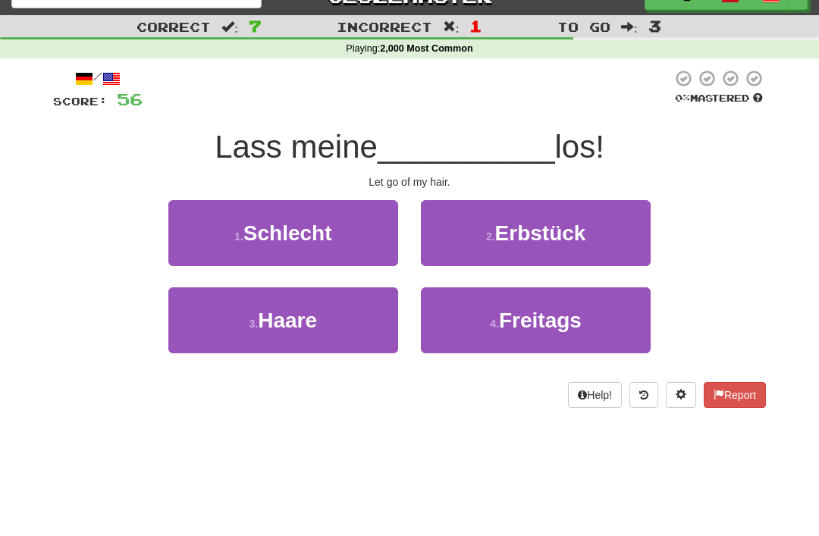
click at [314, 312] on span "Haare" at bounding box center [287, 321] width 59 height 24
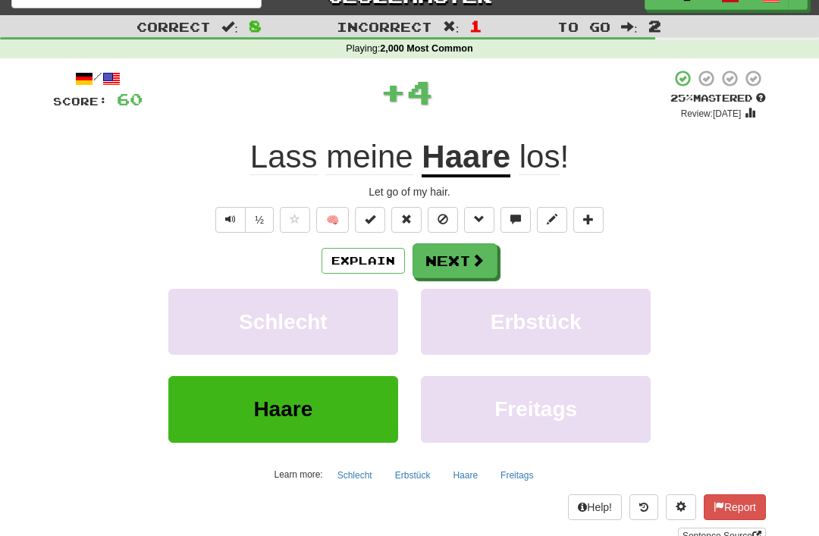
click at [462, 256] on button "Next" at bounding box center [455, 261] width 85 height 35
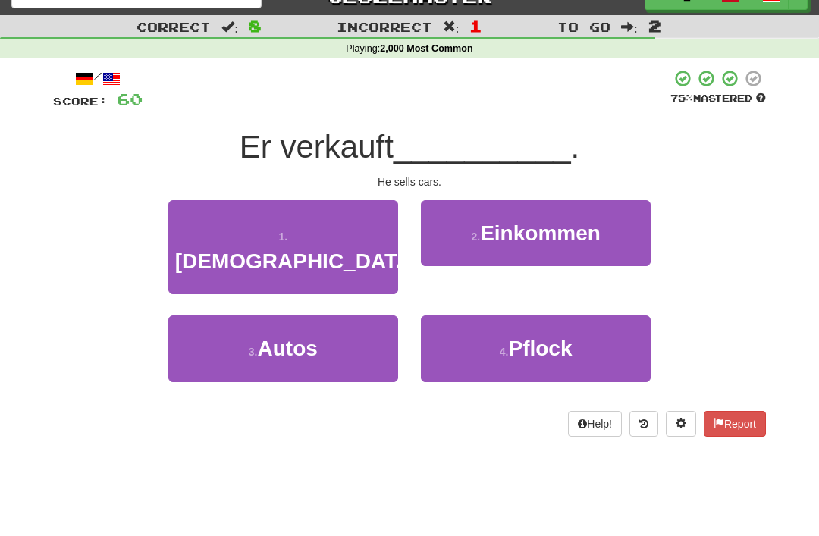
click at [332, 316] on button "3 . Autos" at bounding box center [283, 349] width 230 height 66
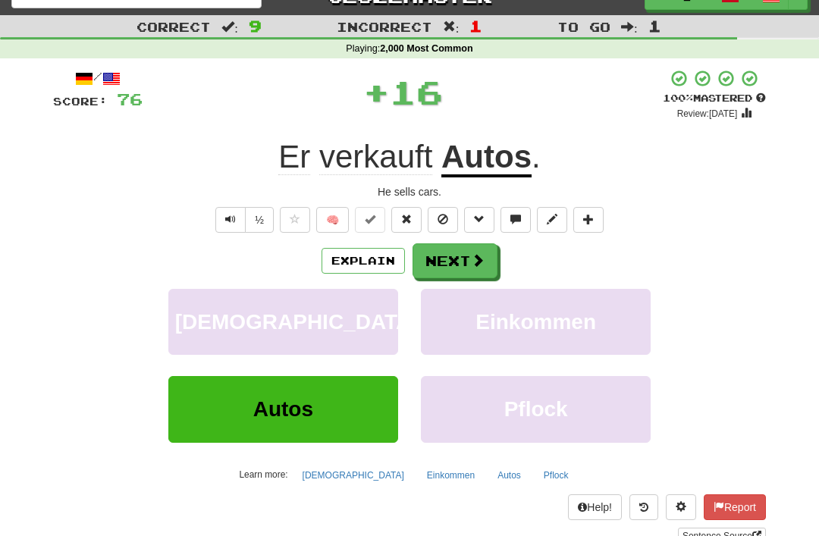
click at [462, 256] on button "Next" at bounding box center [455, 261] width 85 height 35
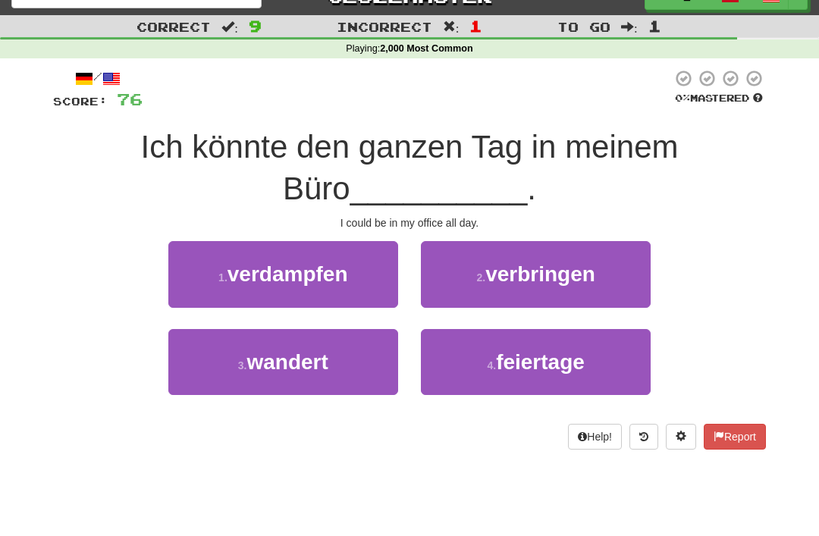
click at [570, 273] on span "verbringen" at bounding box center [541, 275] width 110 height 24
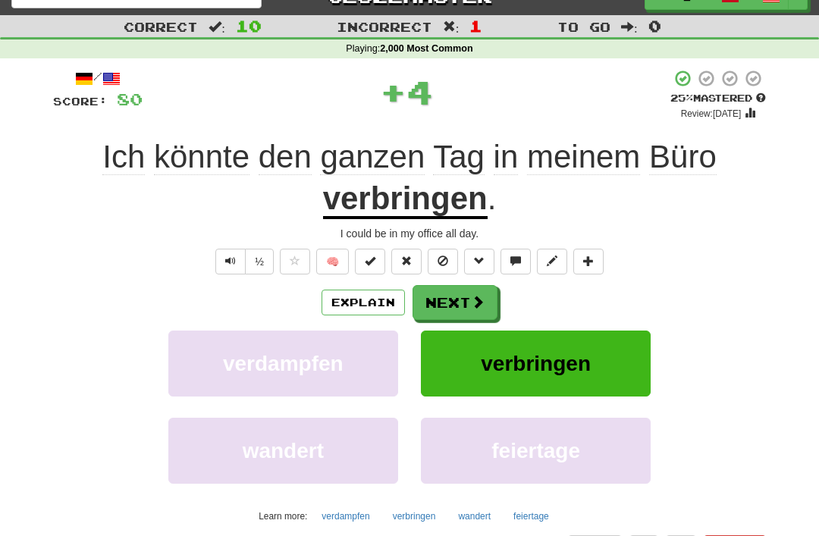
click at [458, 298] on button "Next" at bounding box center [455, 302] width 85 height 35
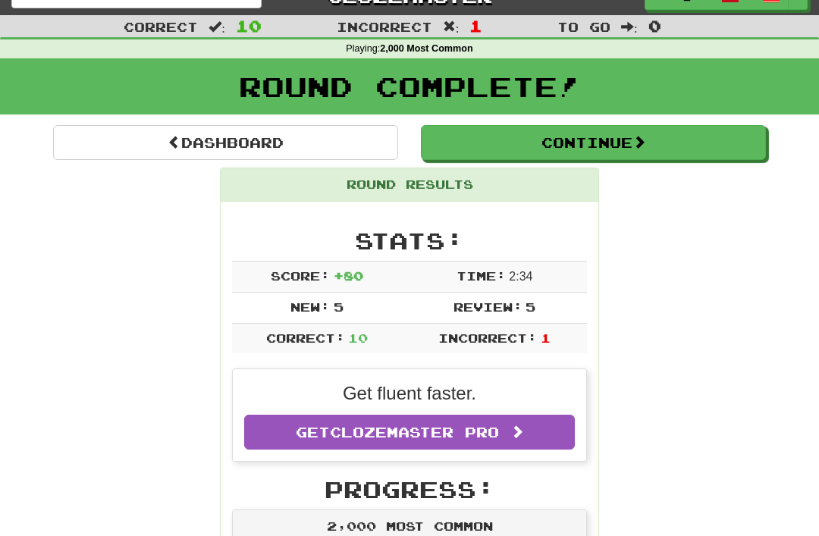
click at [546, 146] on button "Continue" at bounding box center [593, 142] width 345 height 35
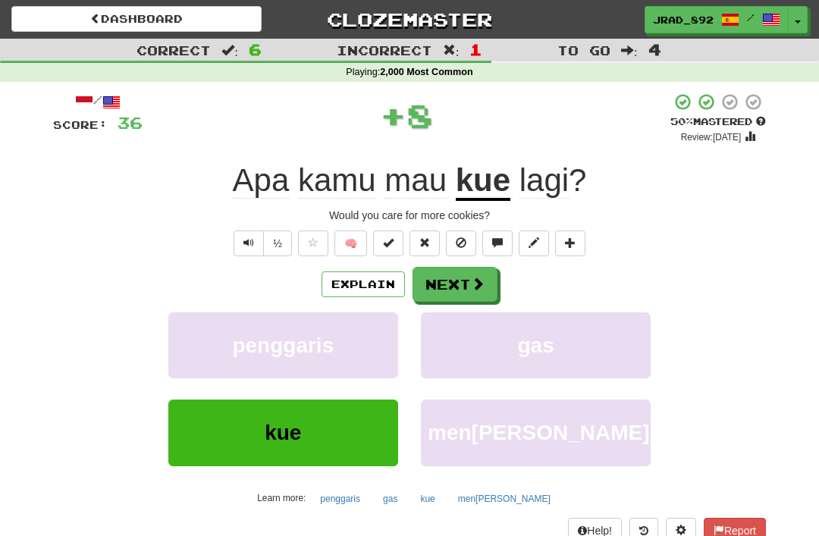
click at [466, 269] on button "Next" at bounding box center [455, 284] width 85 height 35
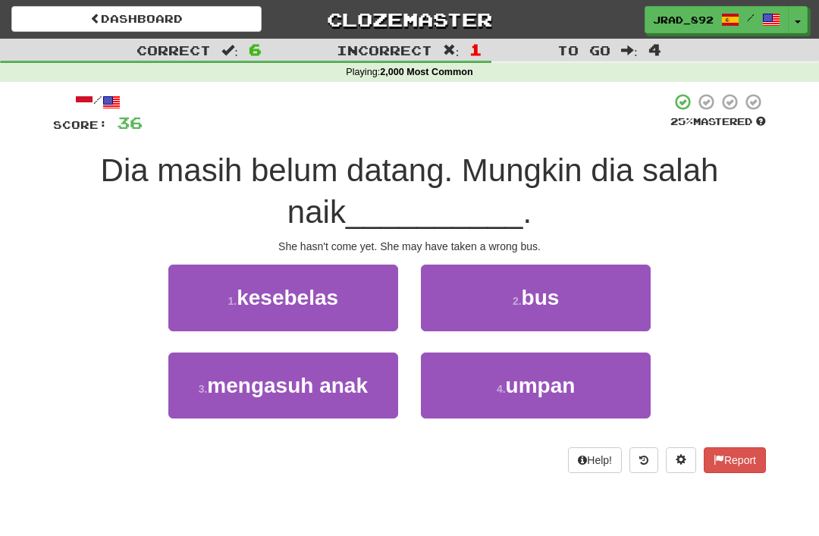
click at [566, 295] on button "2 . bus" at bounding box center [536, 298] width 230 height 66
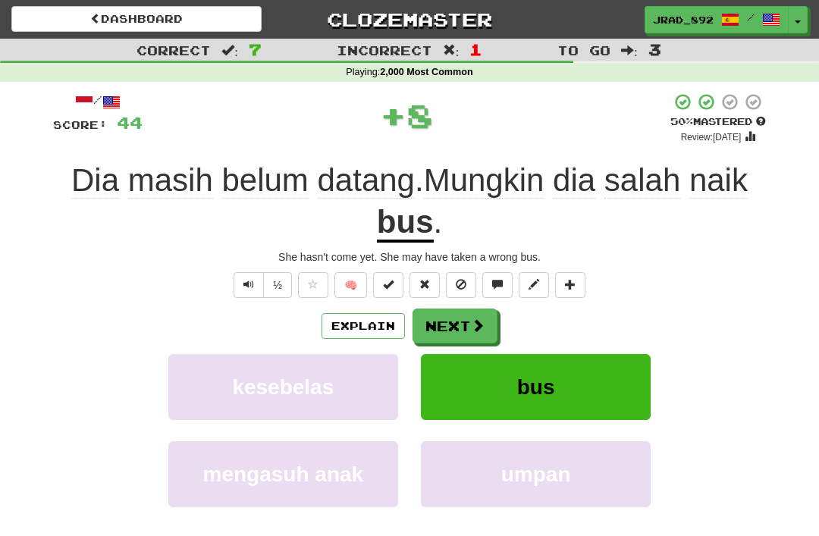
click at [471, 319] on span at bounding box center [478, 326] width 14 height 14
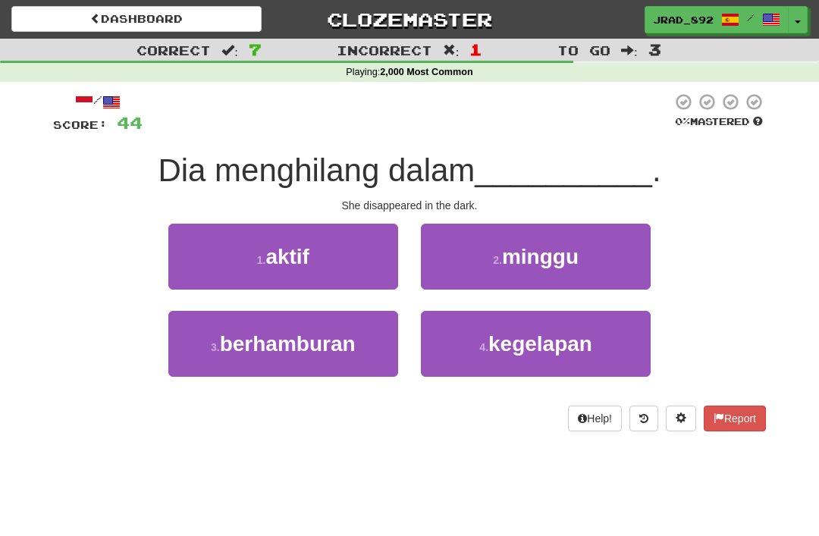
click at [548, 338] on span "kegelapan" at bounding box center [541, 344] width 104 height 24
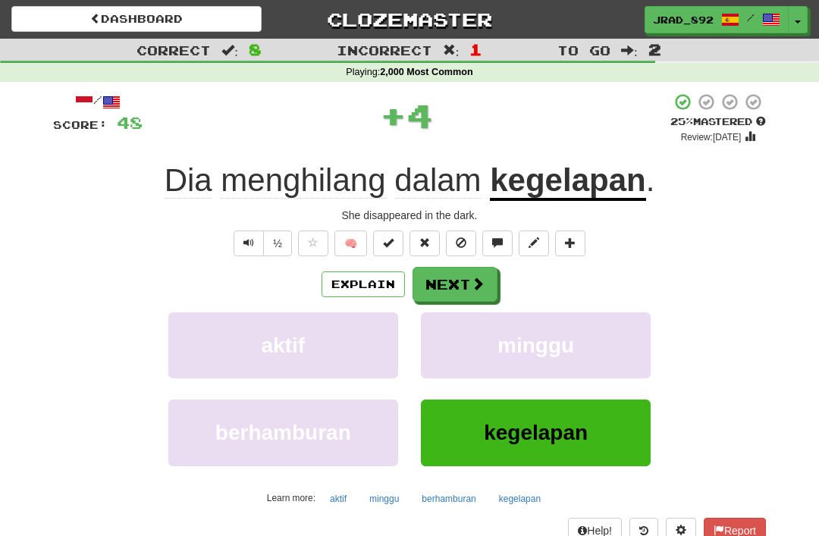
click at [453, 285] on button "Next" at bounding box center [455, 284] width 85 height 35
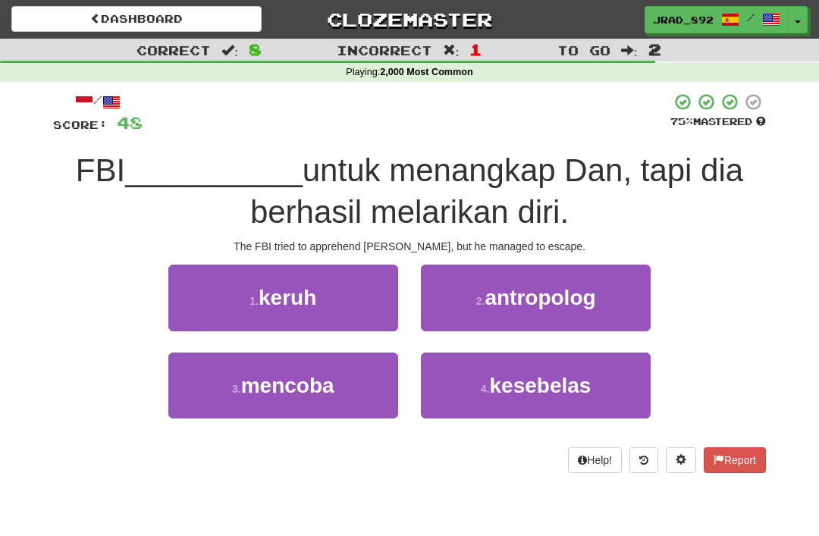
click at [321, 381] on span "mencoba" at bounding box center [287, 386] width 93 height 24
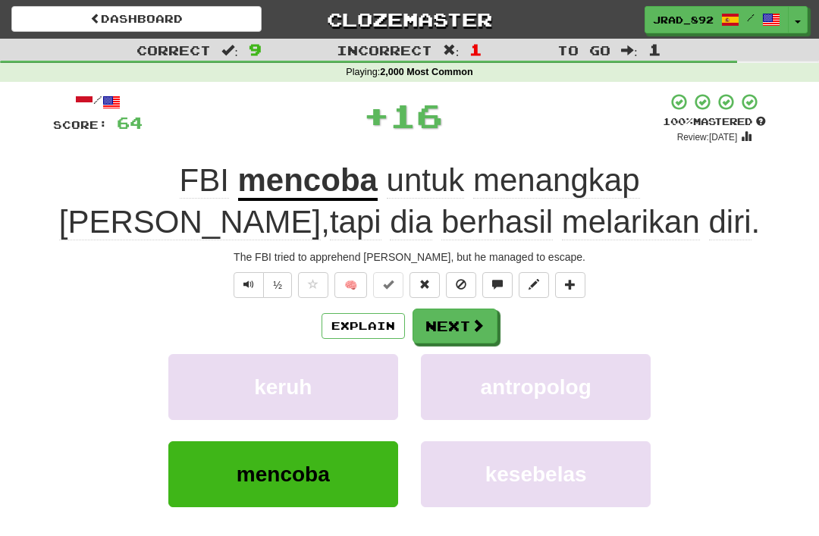
click at [464, 325] on button "Next" at bounding box center [455, 326] width 85 height 35
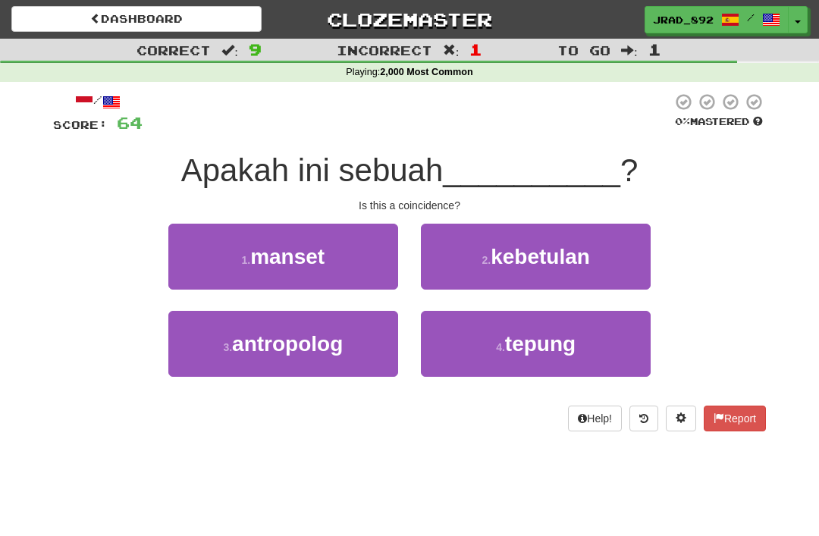
click at [568, 250] on span "kebetulan" at bounding box center [540, 257] width 99 height 24
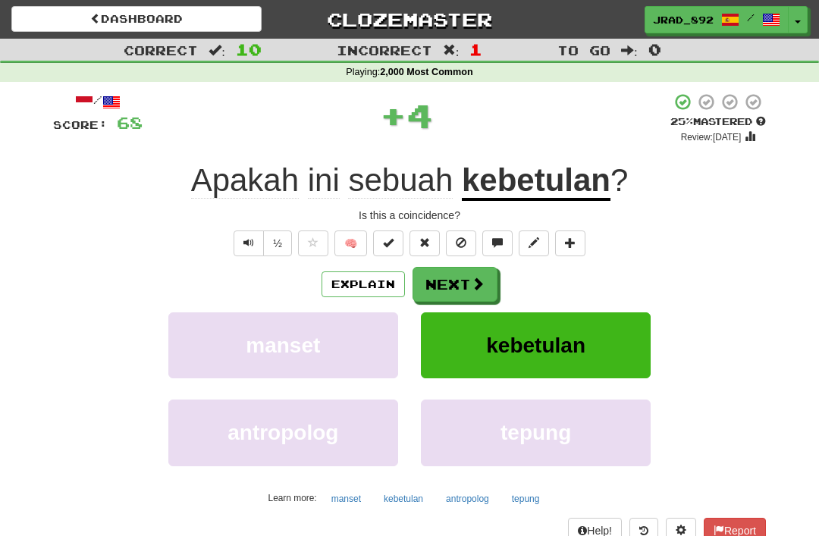
click at [460, 285] on button "Next" at bounding box center [455, 284] width 85 height 35
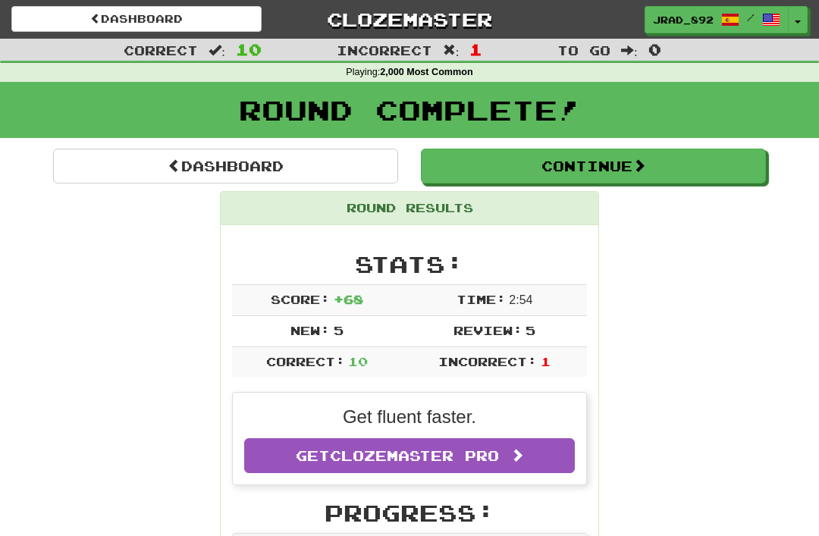
click at [628, 155] on button "Continue" at bounding box center [593, 166] width 345 height 35
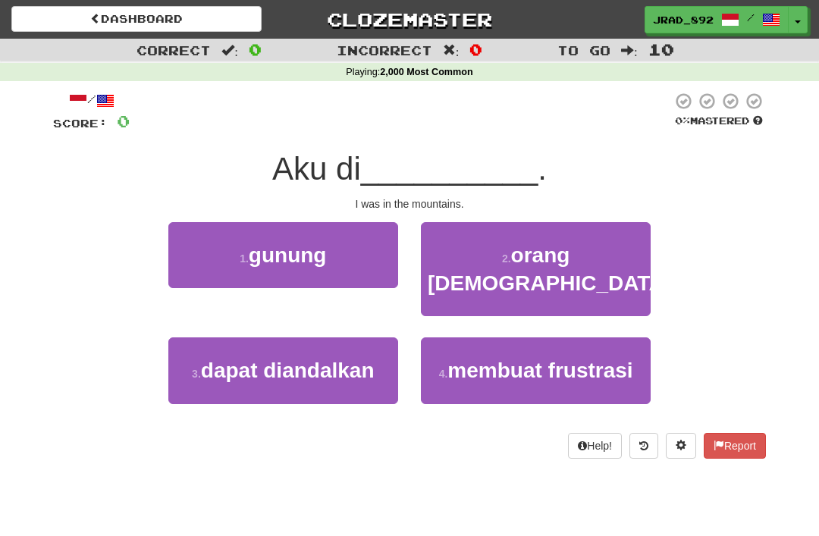
click at [807, 20] on button "Toggle Dropdown" at bounding box center [798, 19] width 20 height 27
